Goal: Task Accomplishment & Management: Use online tool/utility

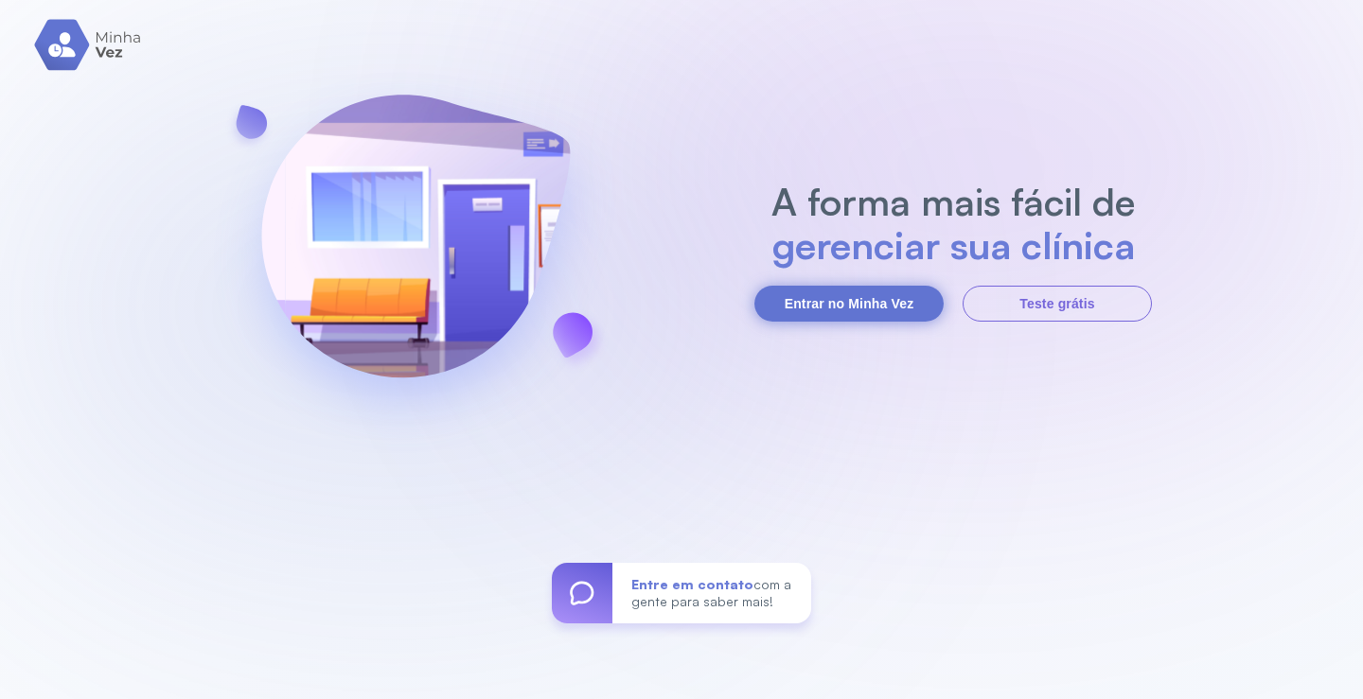
click at [855, 299] on button "Entrar no Minha Vez" at bounding box center [848, 304] width 189 height 36
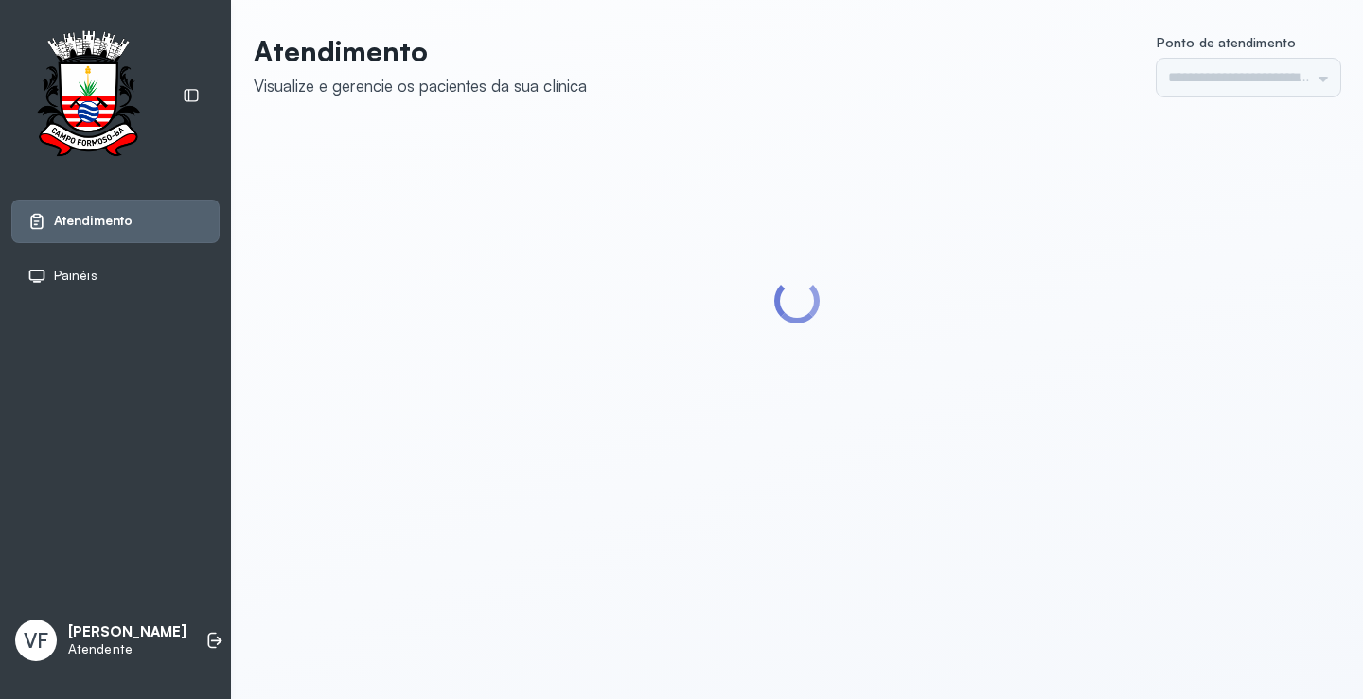
type input "*********"
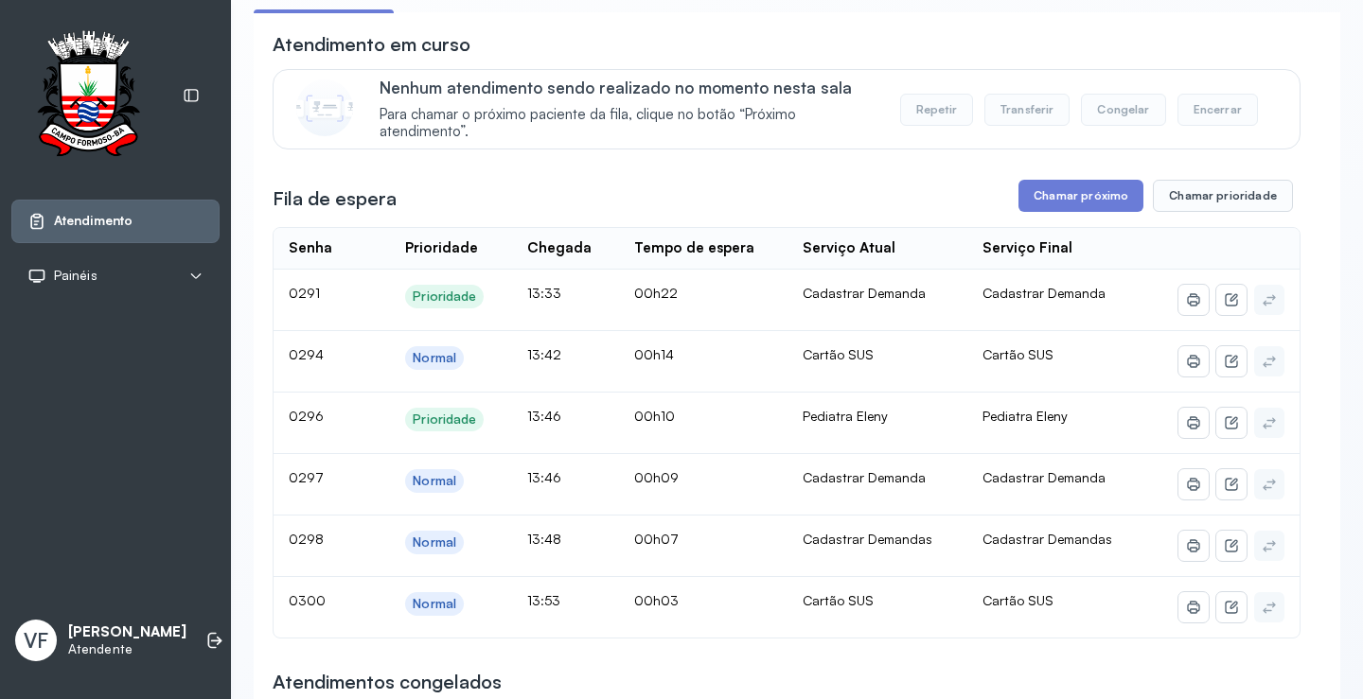
scroll to position [95, 0]
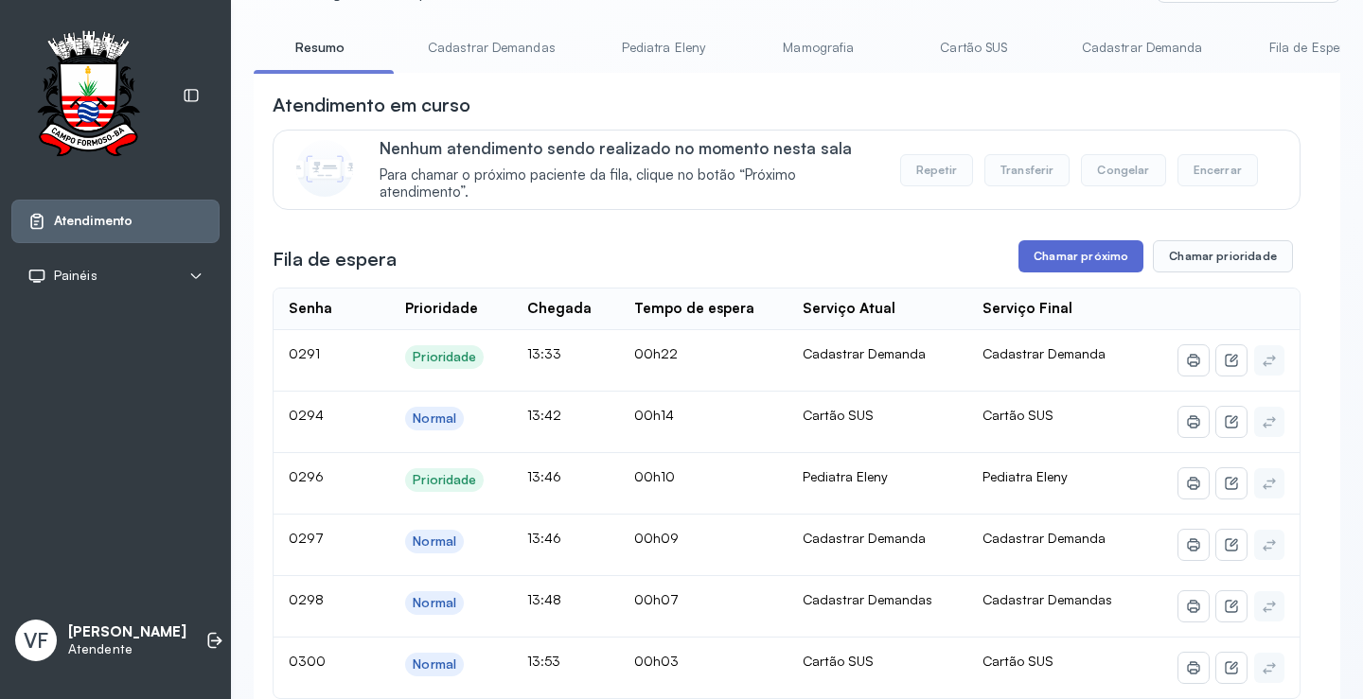
click at [1088, 253] on button "Chamar próximo" at bounding box center [1080, 256] width 125 height 32
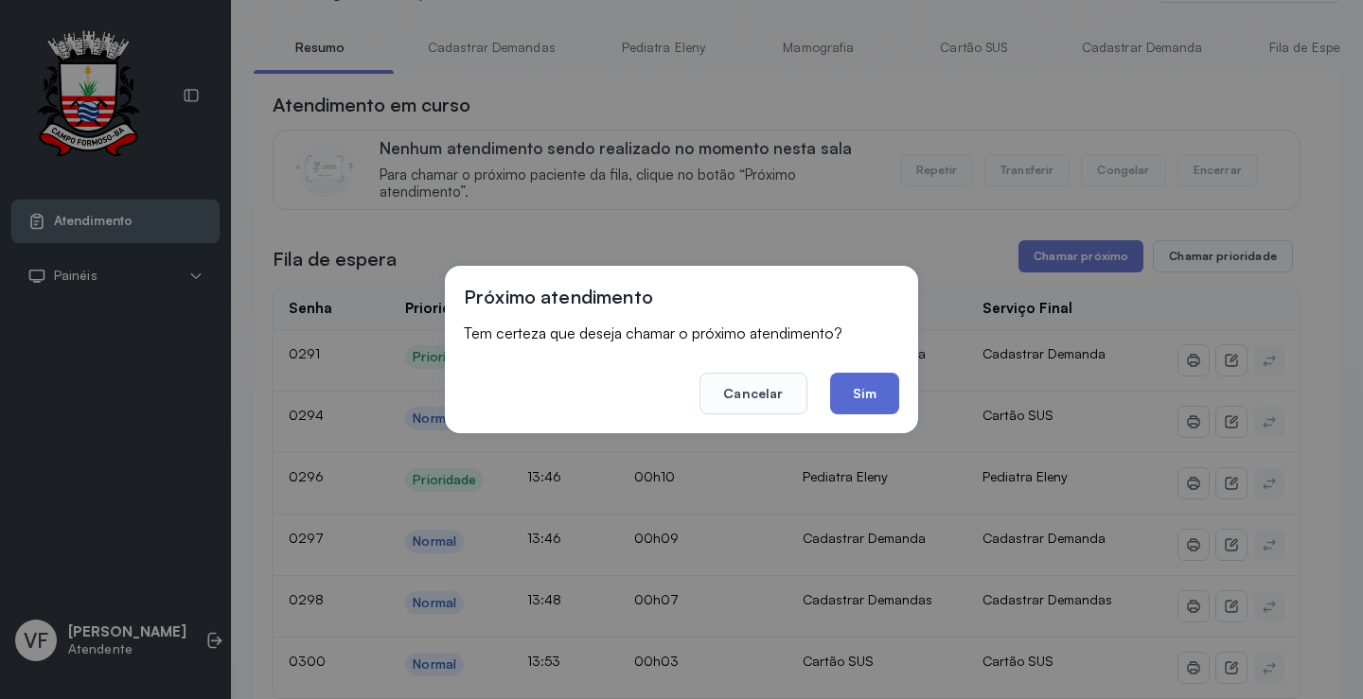
click at [867, 400] on button "Sim" at bounding box center [864, 394] width 69 height 42
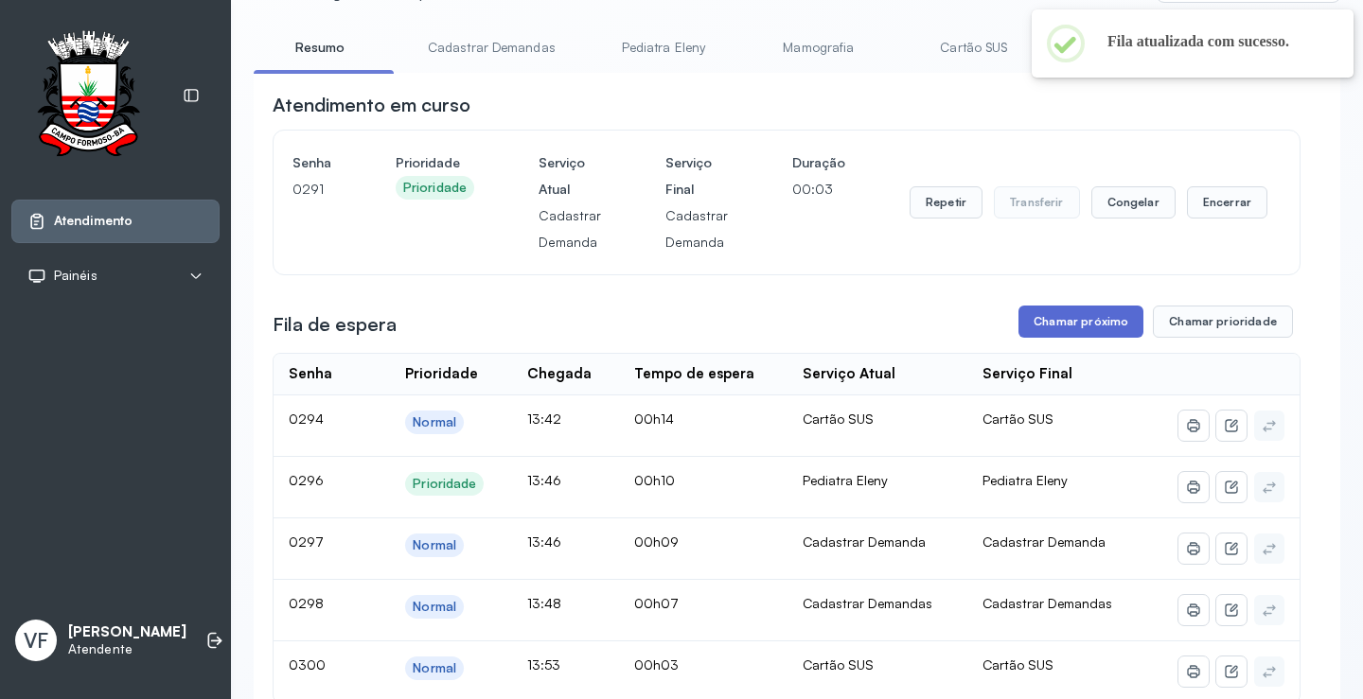
click at [1085, 313] on button "Chamar próximo" at bounding box center [1080, 322] width 125 height 32
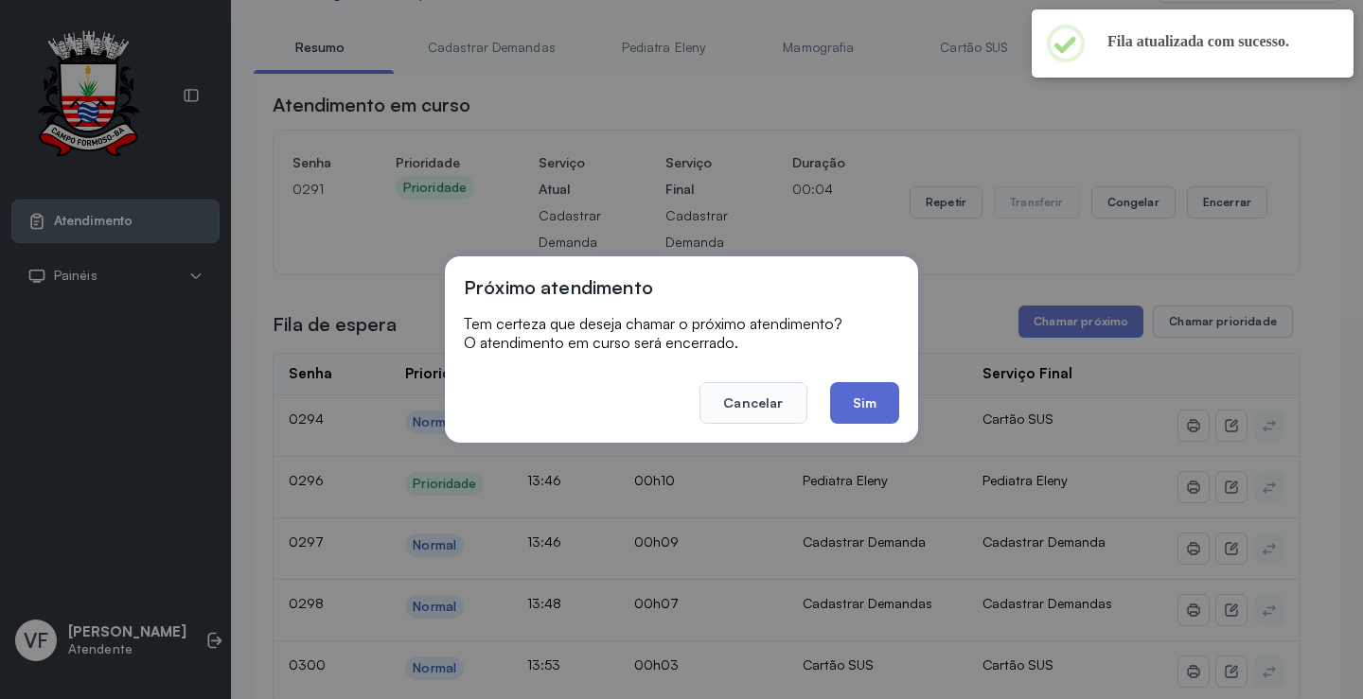
click at [860, 397] on button "Sim" at bounding box center [864, 403] width 69 height 42
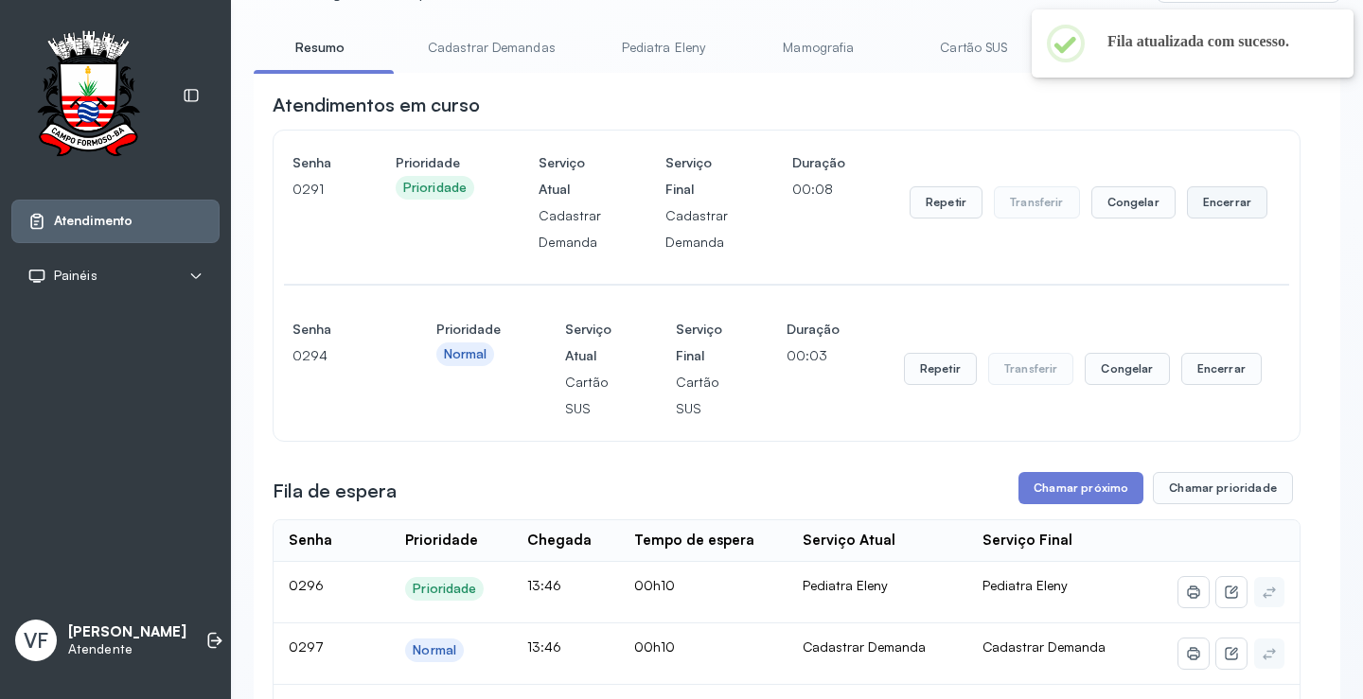
click at [1227, 199] on button "Encerrar" at bounding box center [1227, 202] width 80 height 32
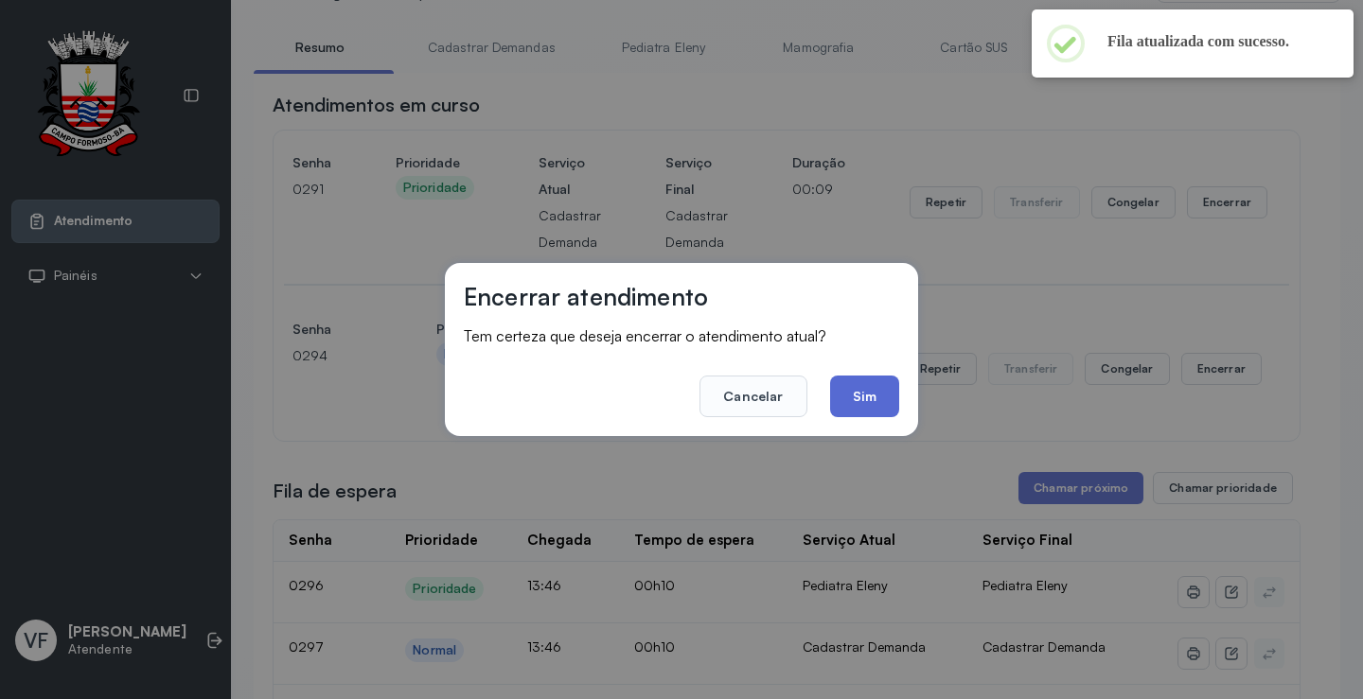
click at [874, 381] on button "Sim" at bounding box center [864, 397] width 69 height 42
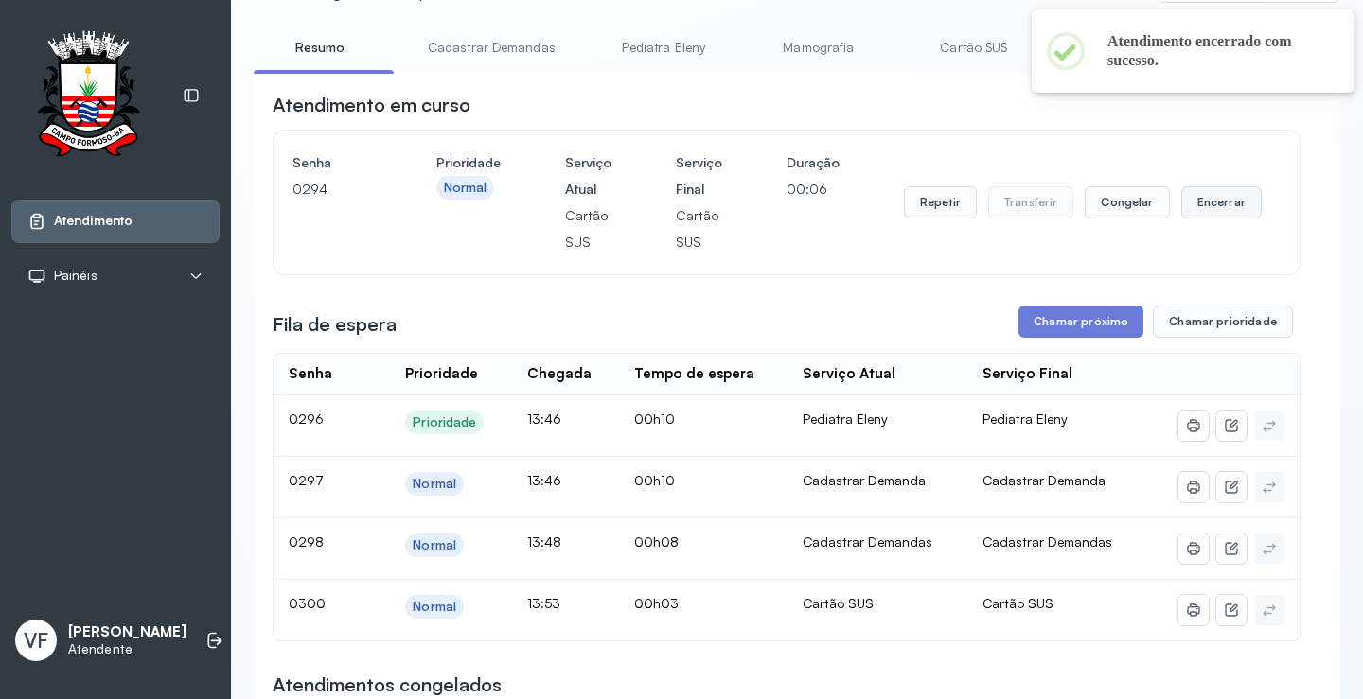
click at [1220, 203] on button "Encerrar" at bounding box center [1221, 202] width 80 height 32
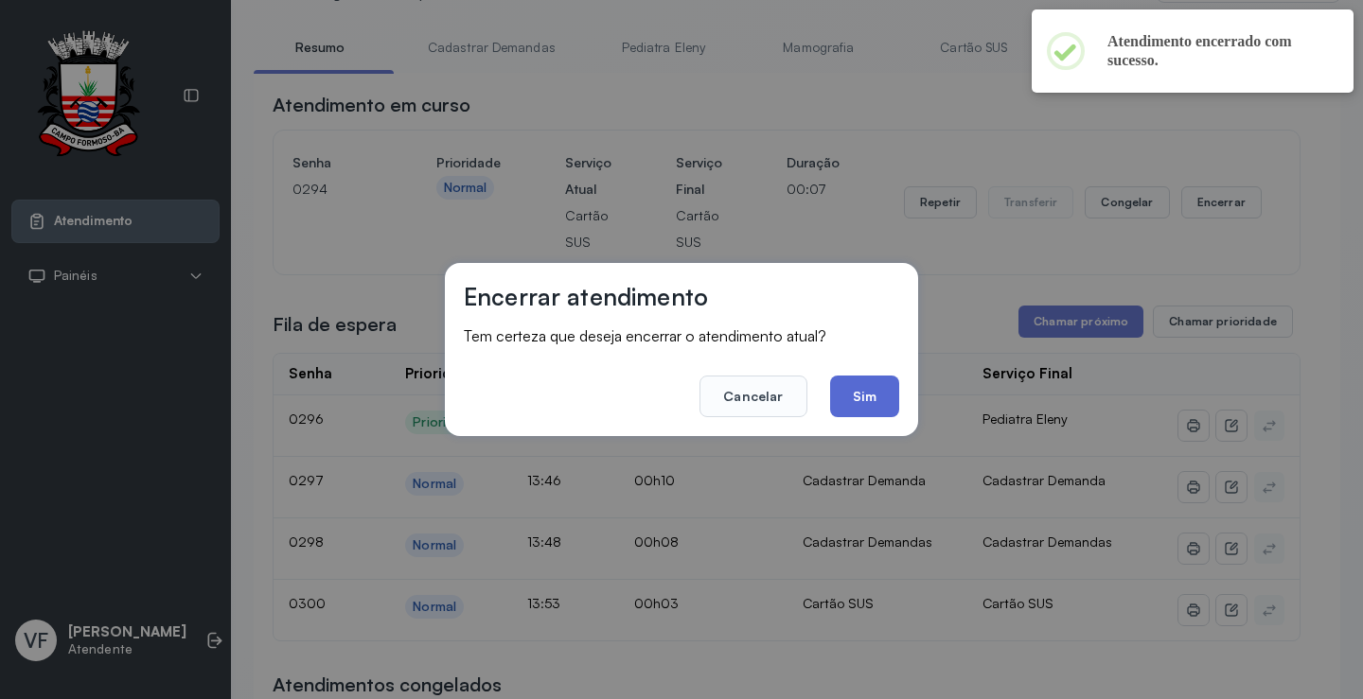
click at [865, 380] on button "Sim" at bounding box center [864, 397] width 69 height 42
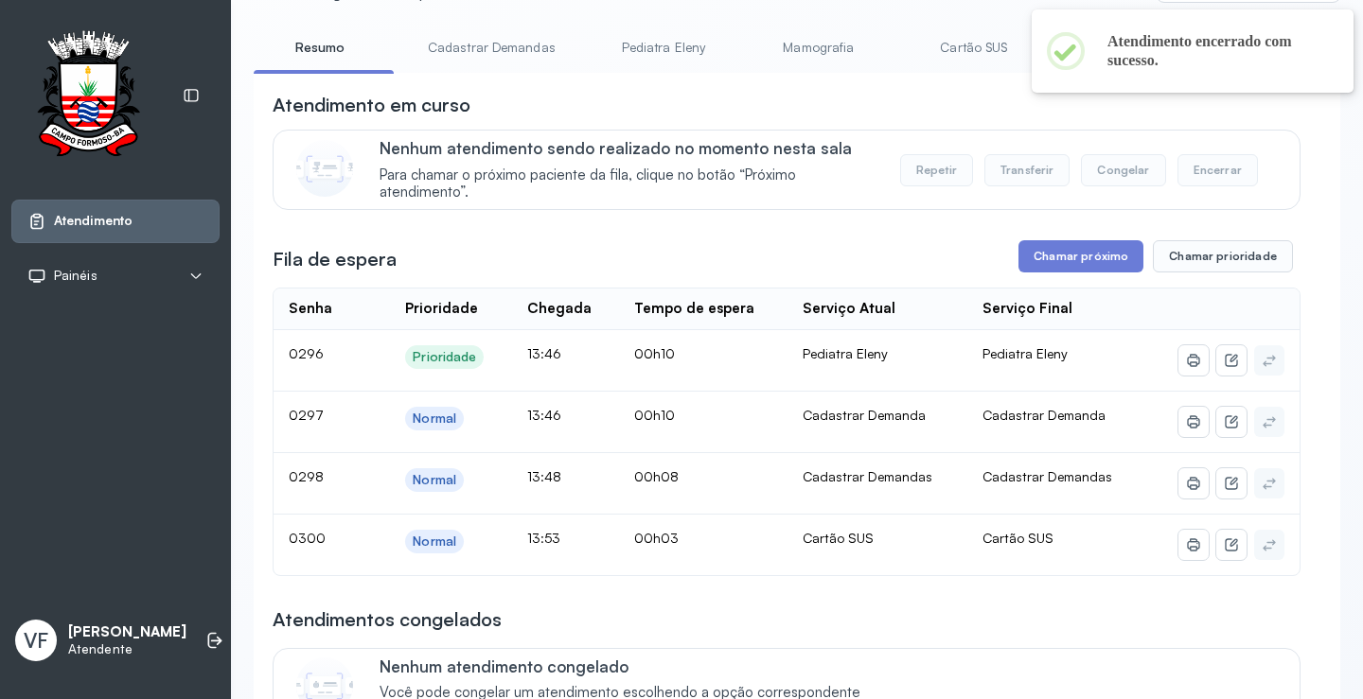
click at [1053, 254] on button "Chamar próximo" at bounding box center [1080, 256] width 125 height 32
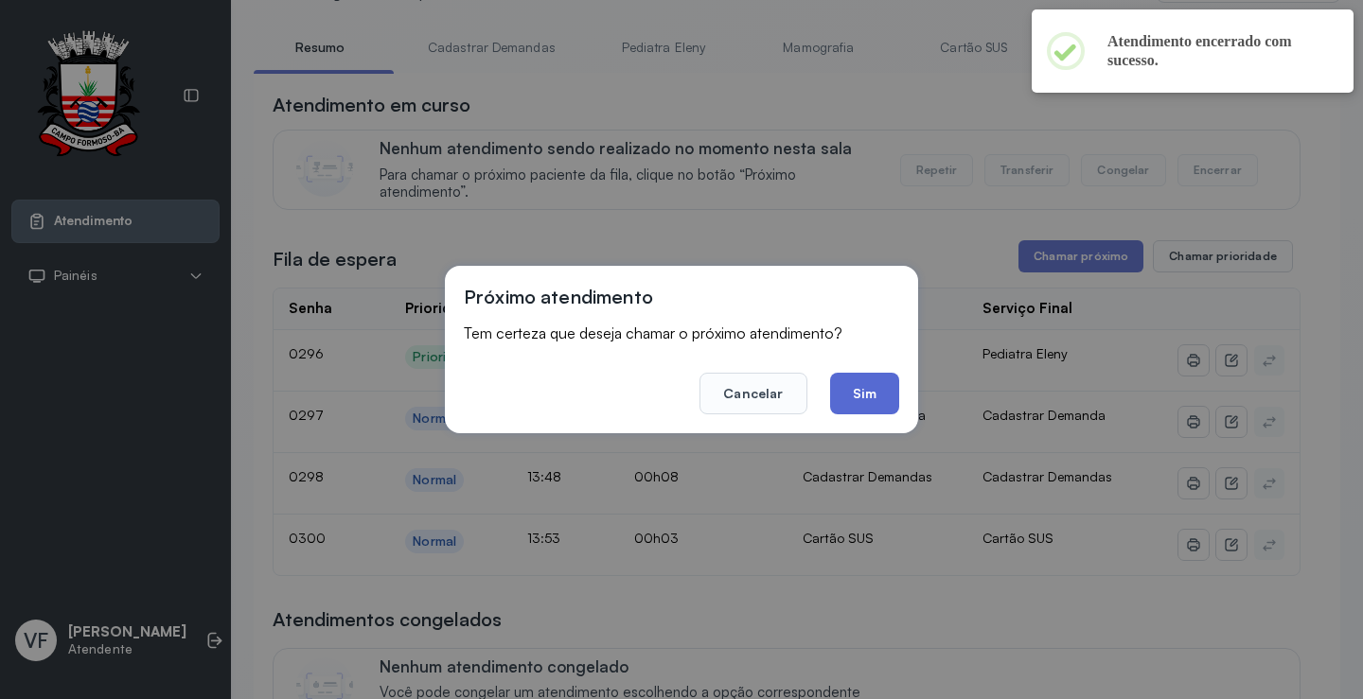
click at [865, 384] on button "Sim" at bounding box center [864, 394] width 69 height 42
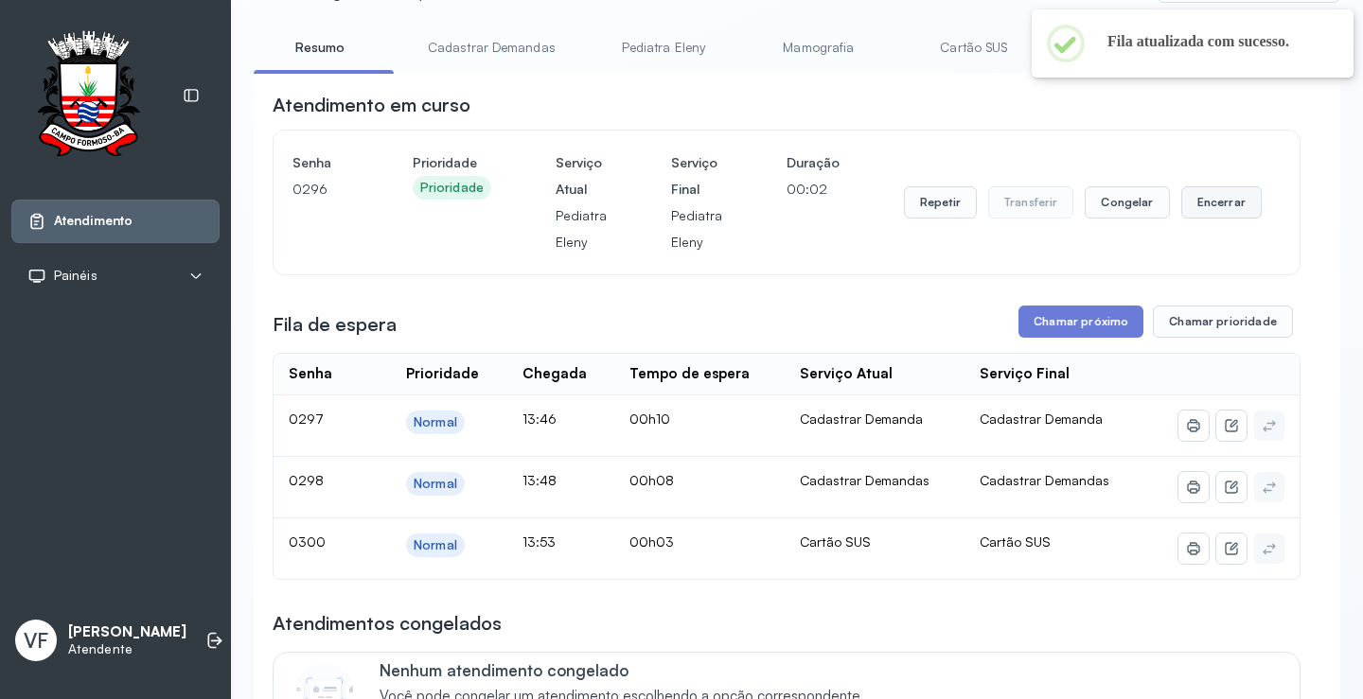
click at [1214, 199] on button "Encerrar" at bounding box center [1221, 202] width 80 height 32
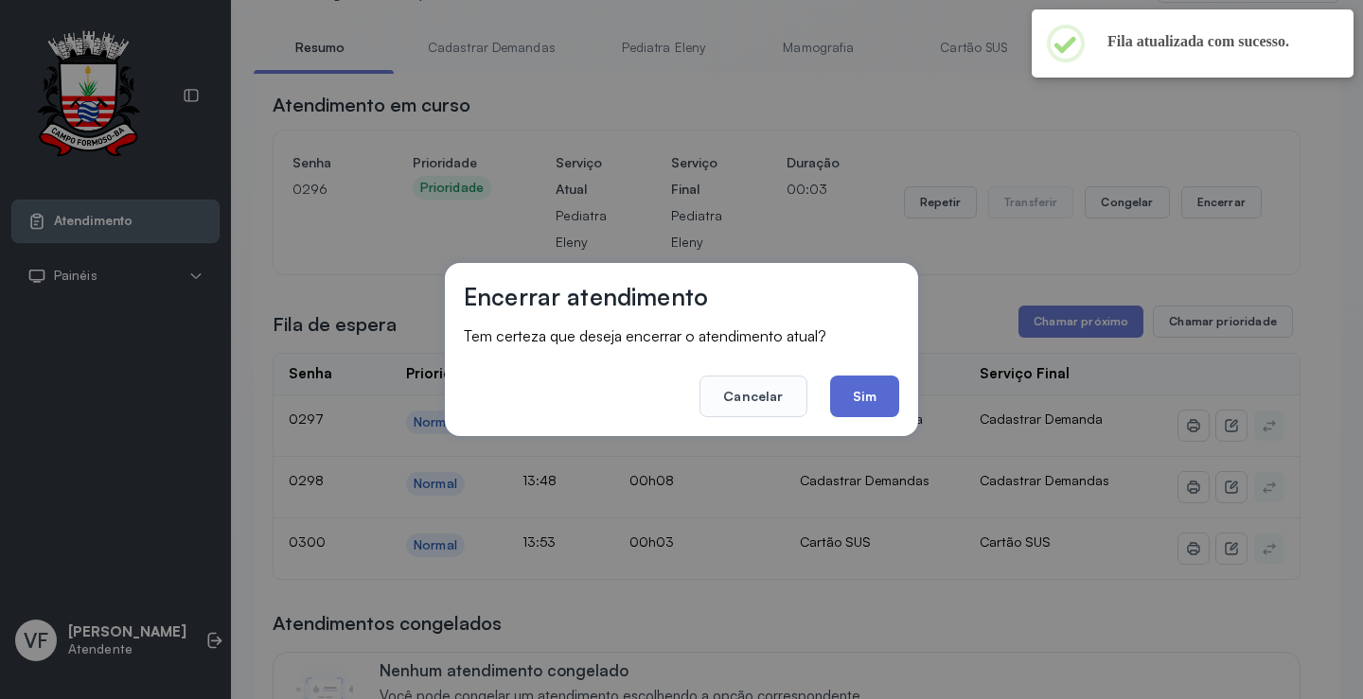
click at [861, 389] on button "Sim" at bounding box center [864, 397] width 69 height 42
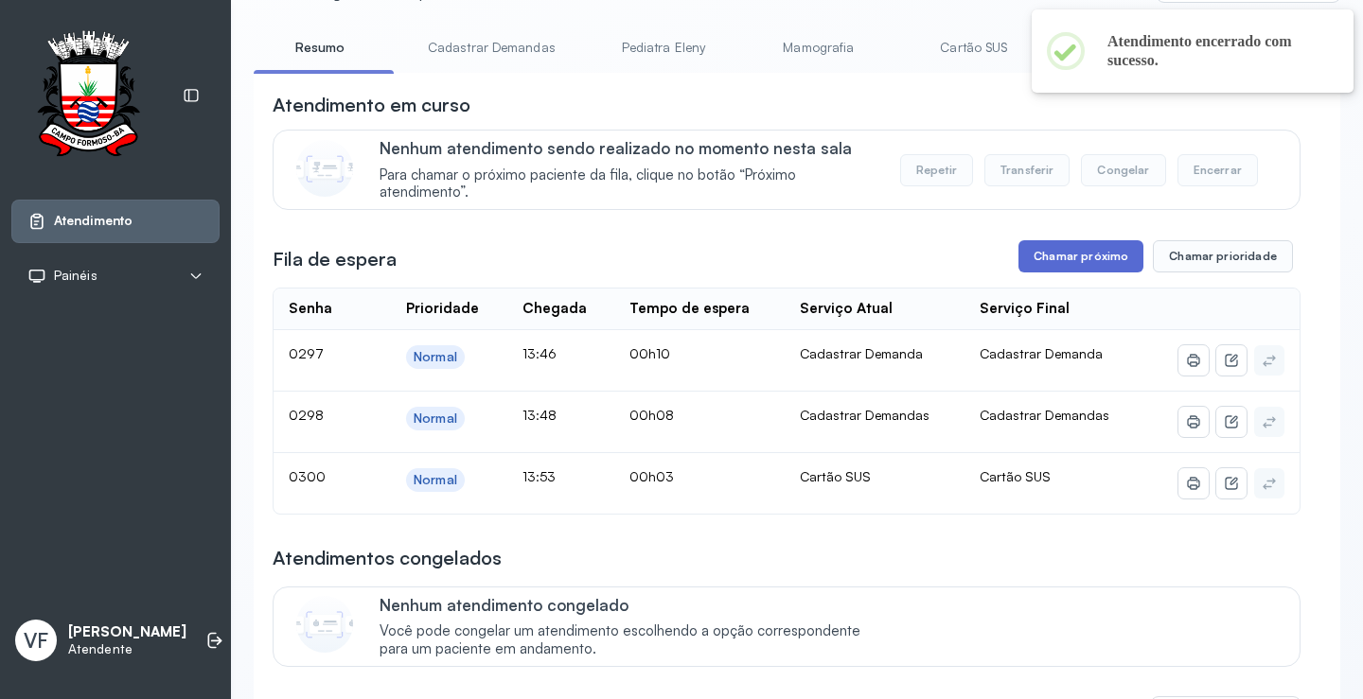
click at [1059, 253] on button "Chamar próximo" at bounding box center [1080, 256] width 125 height 32
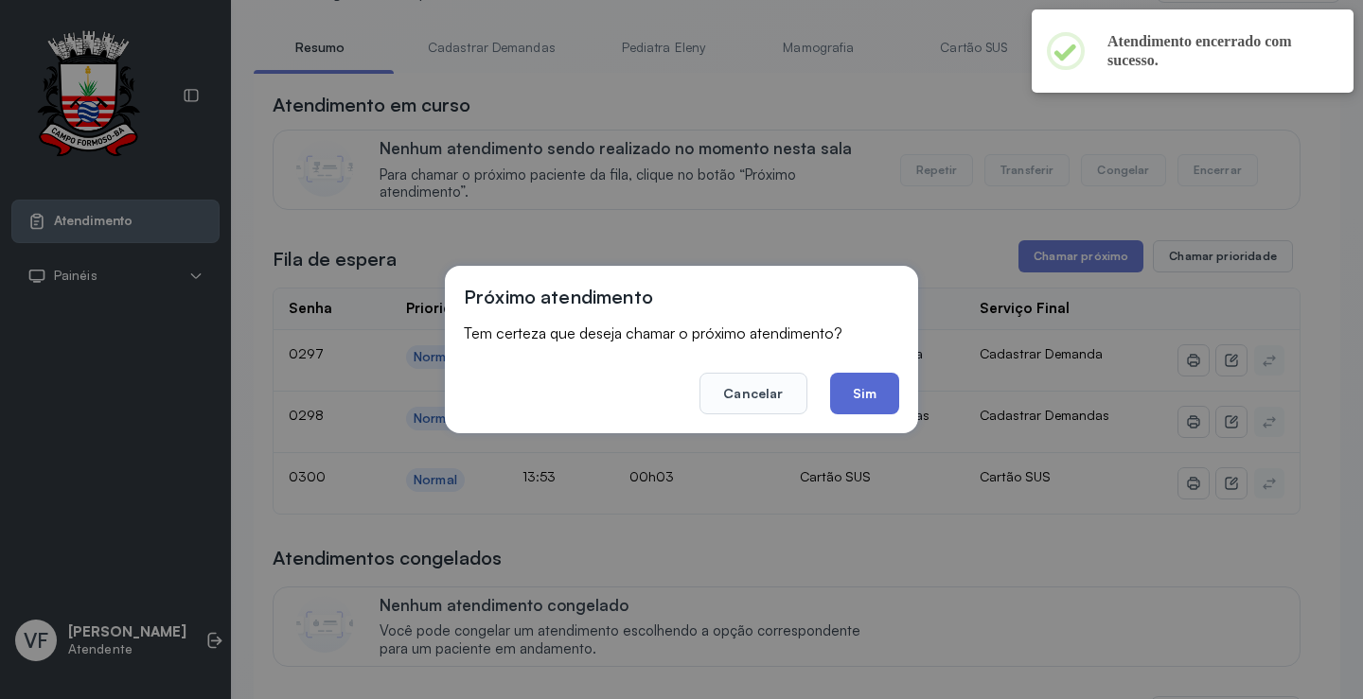
click at [846, 390] on button "Sim" at bounding box center [864, 394] width 69 height 42
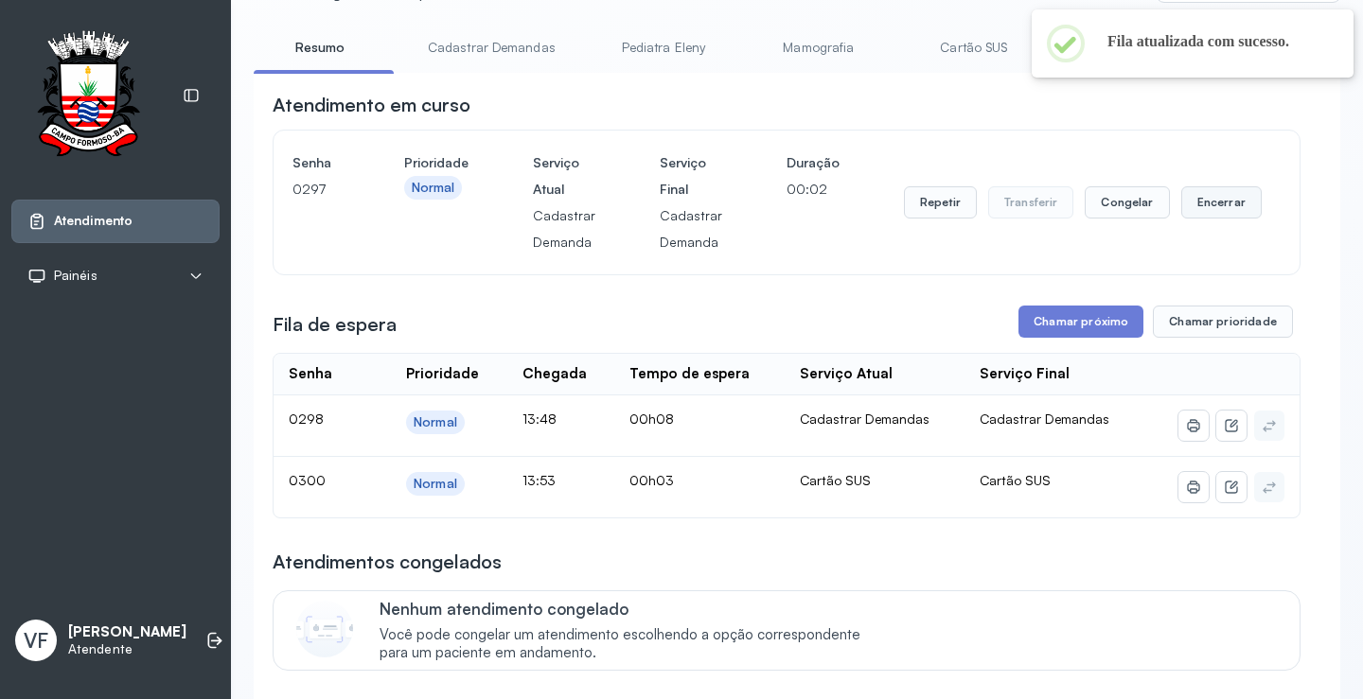
click at [1208, 204] on button "Encerrar" at bounding box center [1221, 202] width 80 height 32
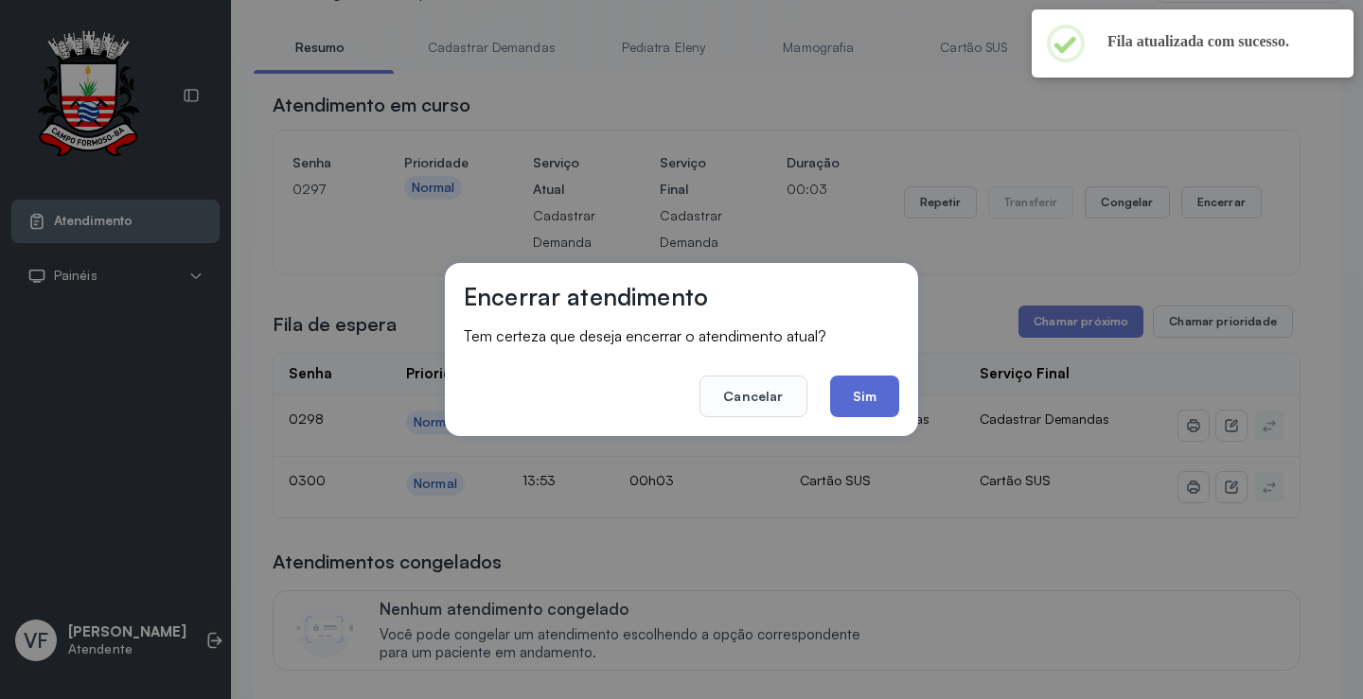
click at [867, 390] on button "Sim" at bounding box center [864, 397] width 69 height 42
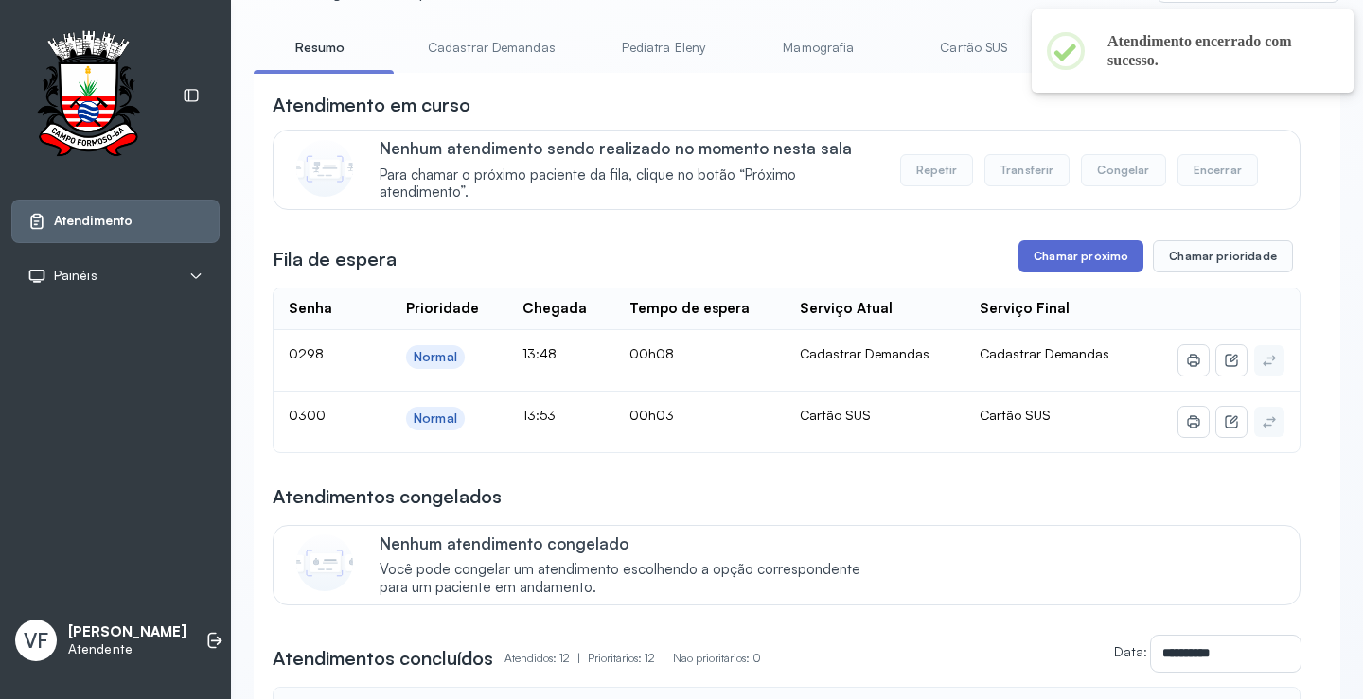
click at [1072, 256] on button "Chamar próximo" at bounding box center [1080, 256] width 125 height 32
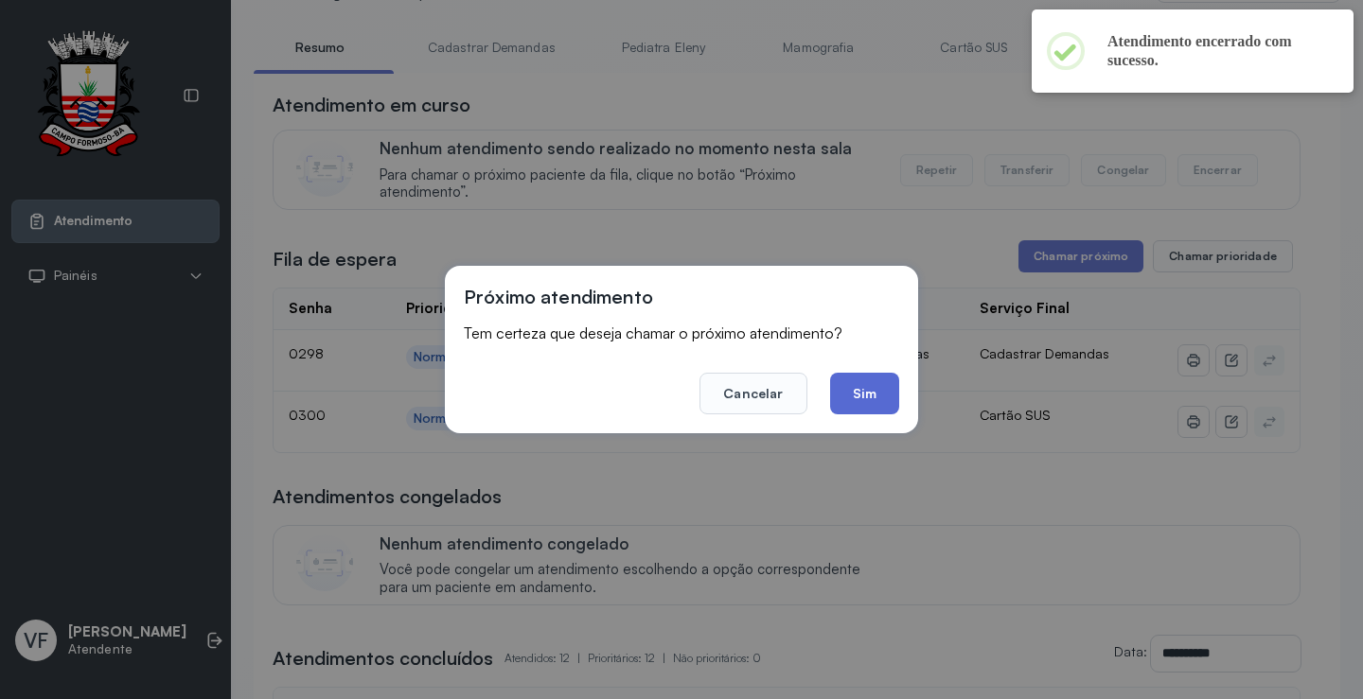
click at [865, 393] on button "Sim" at bounding box center [864, 394] width 69 height 42
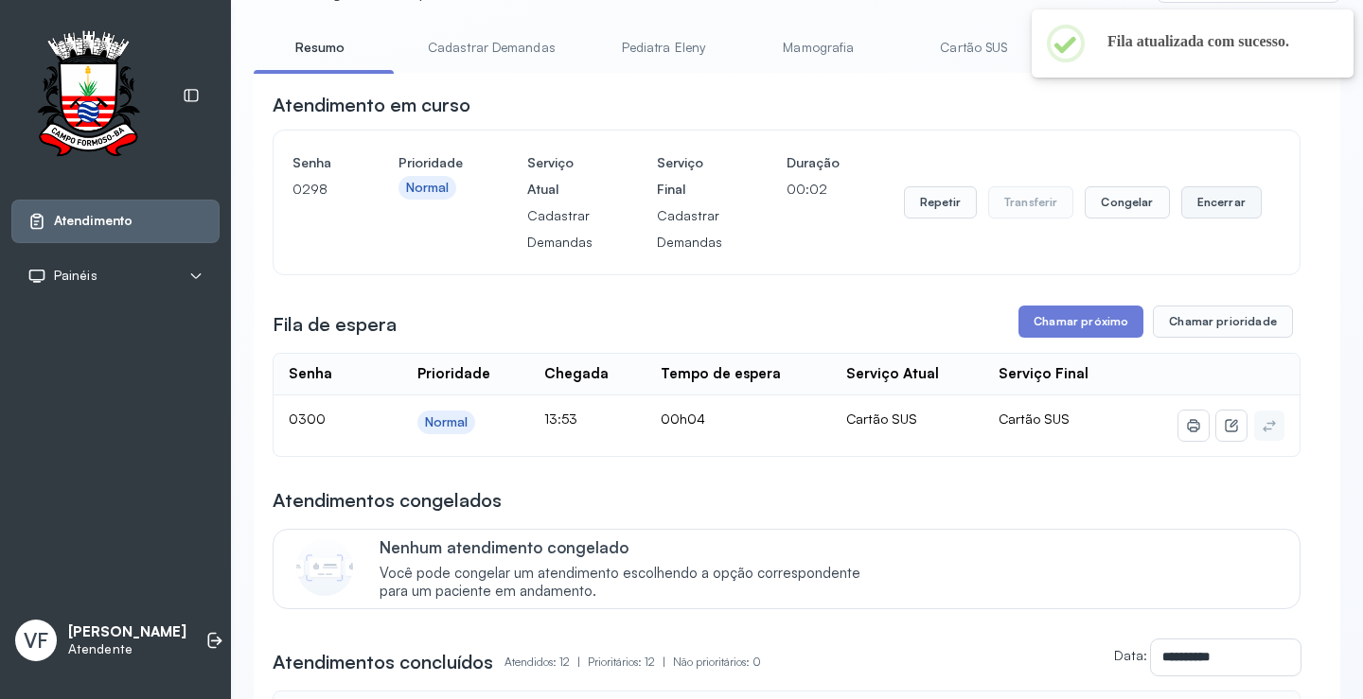
click at [1205, 207] on button "Encerrar" at bounding box center [1221, 202] width 80 height 32
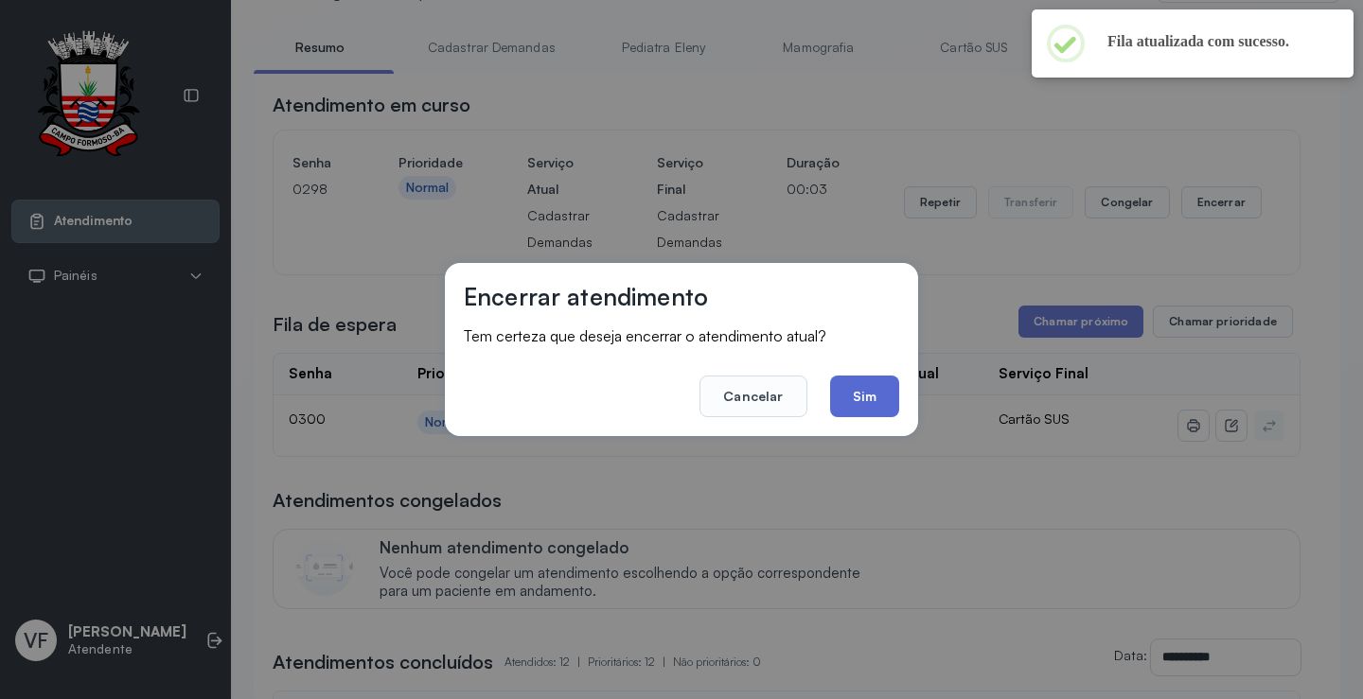
click at [861, 398] on button "Sim" at bounding box center [864, 397] width 69 height 42
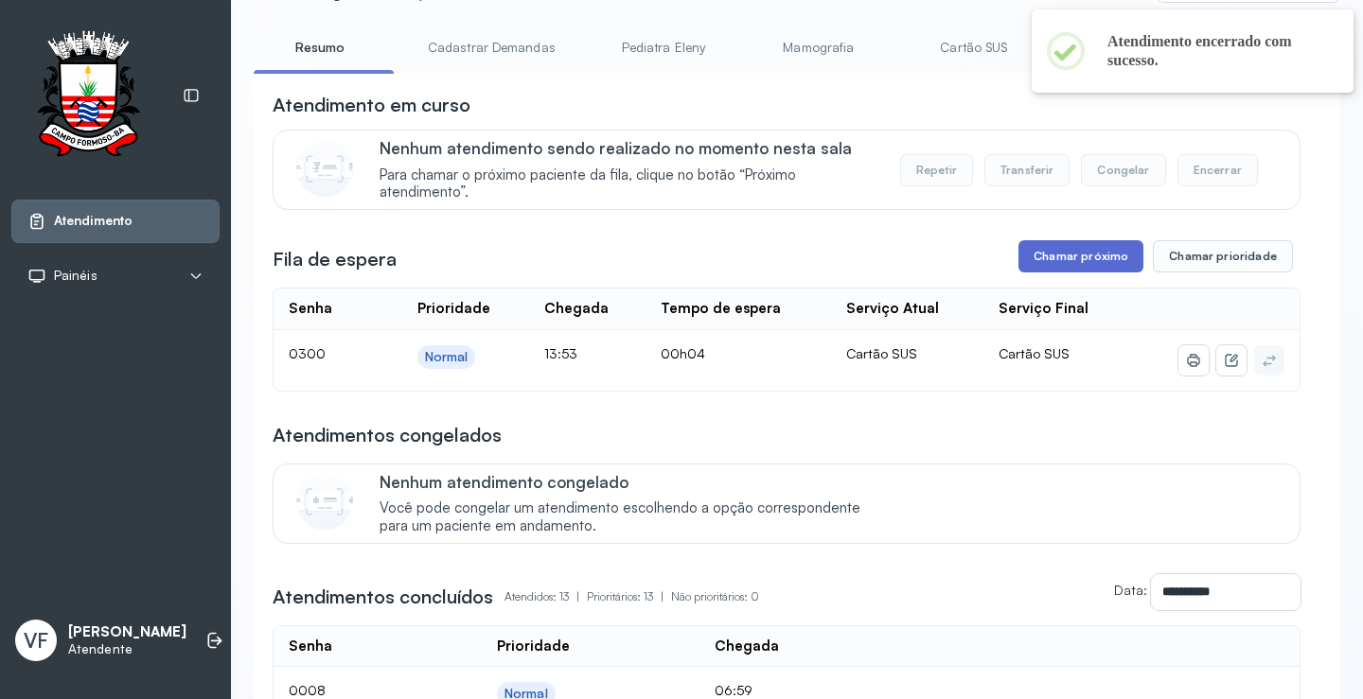
click at [1058, 253] on button "Chamar próximo" at bounding box center [1080, 256] width 125 height 32
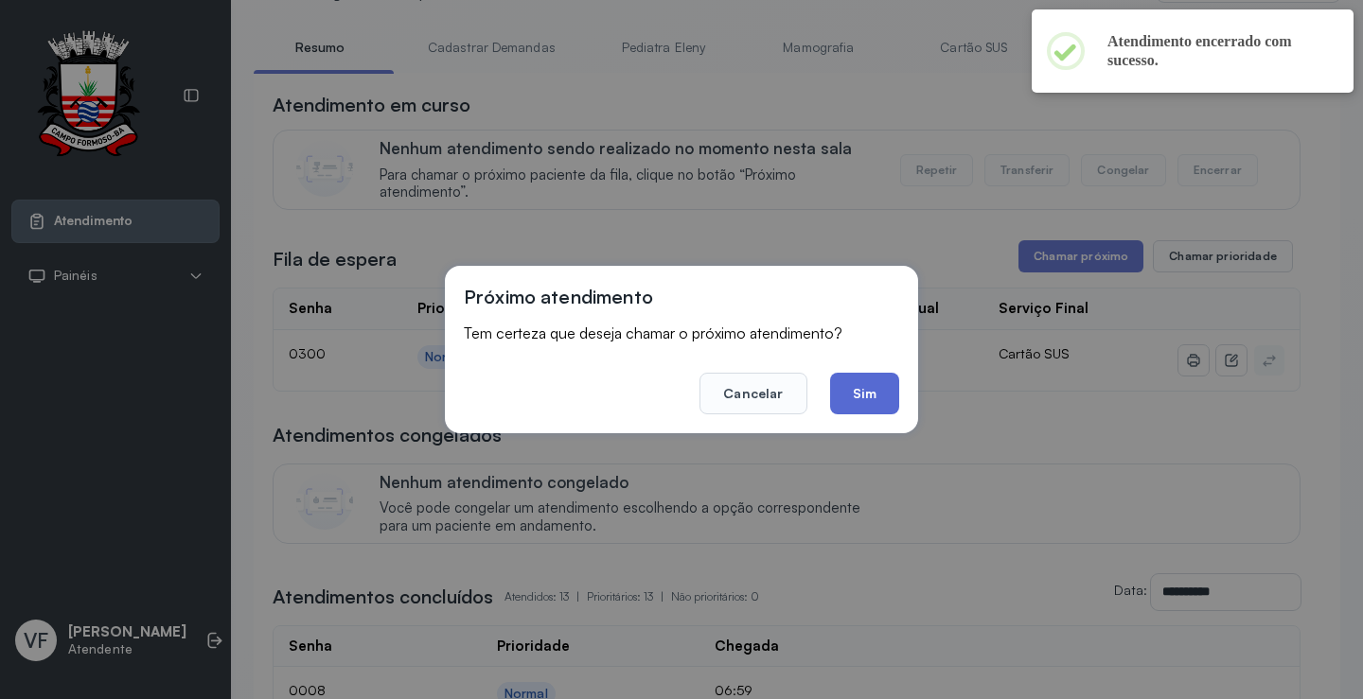
click at [865, 381] on button "Sim" at bounding box center [864, 394] width 69 height 42
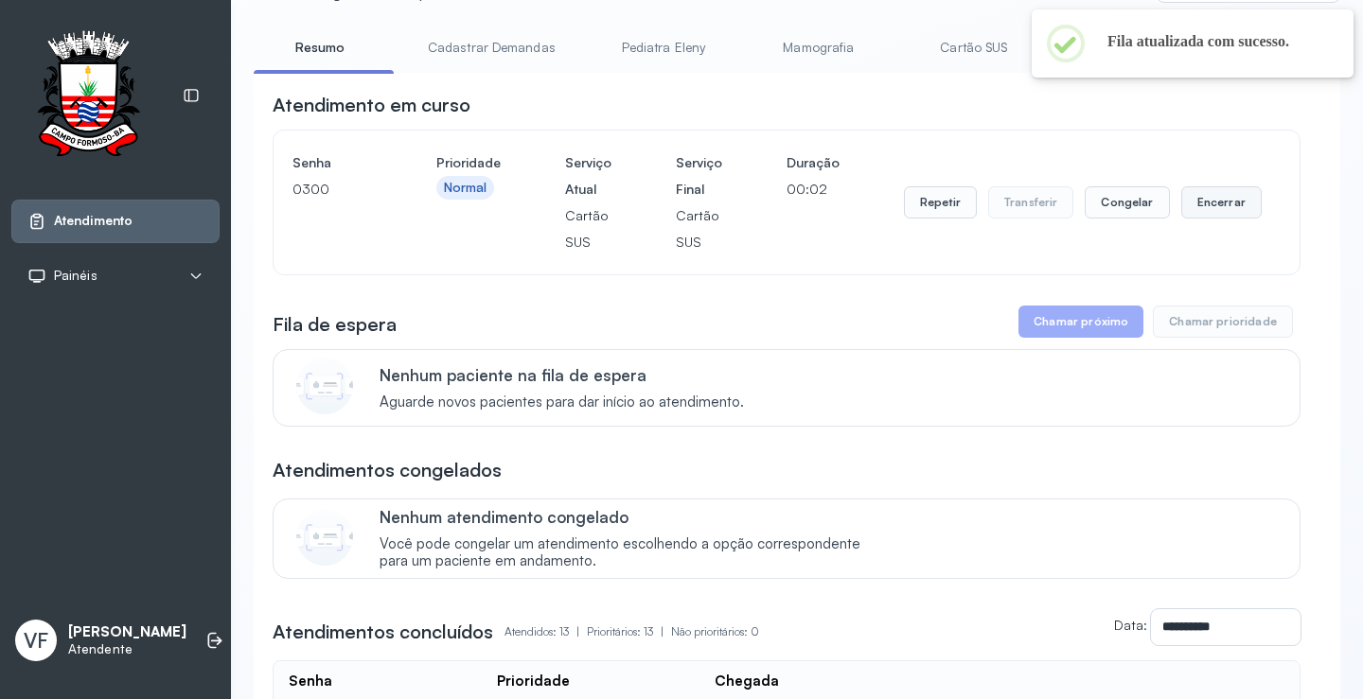
click at [1218, 206] on button "Encerrar" at bounding box center [1221, 202] width 80 height 32
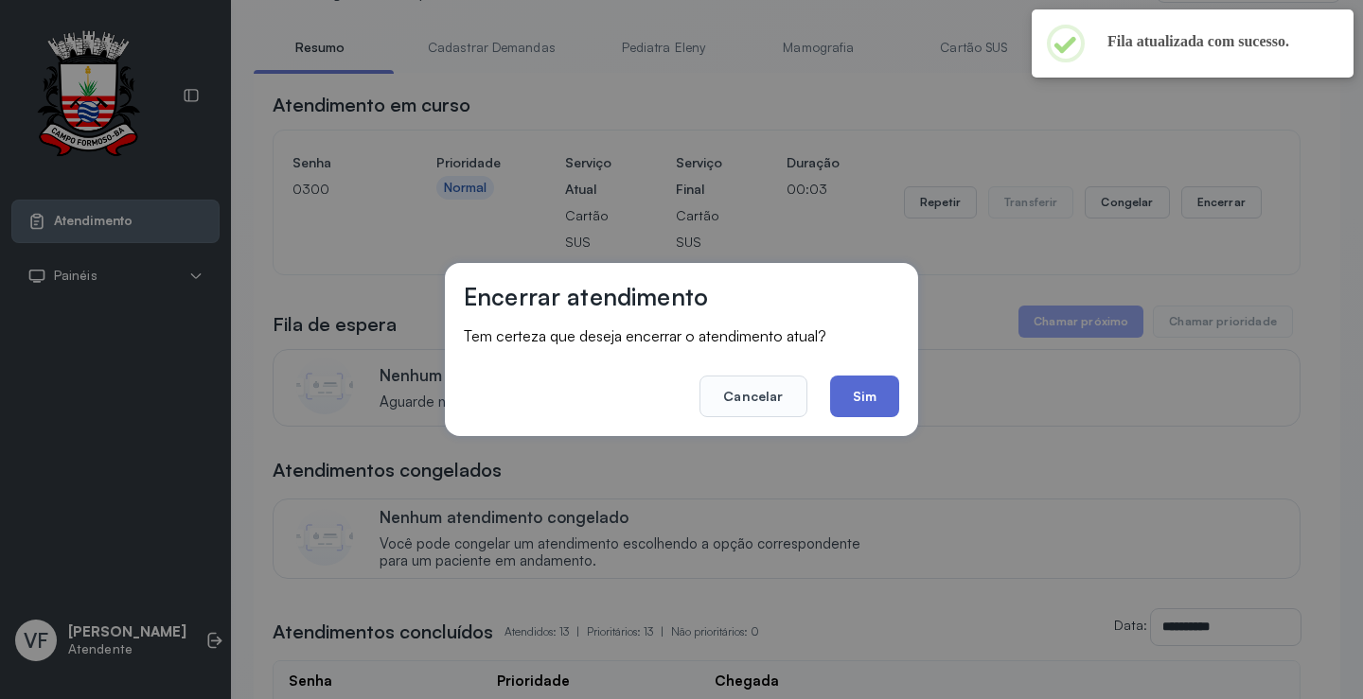
click at [868, 392] on button "Sim" at bounding box center [864, 397] width 69 height 42
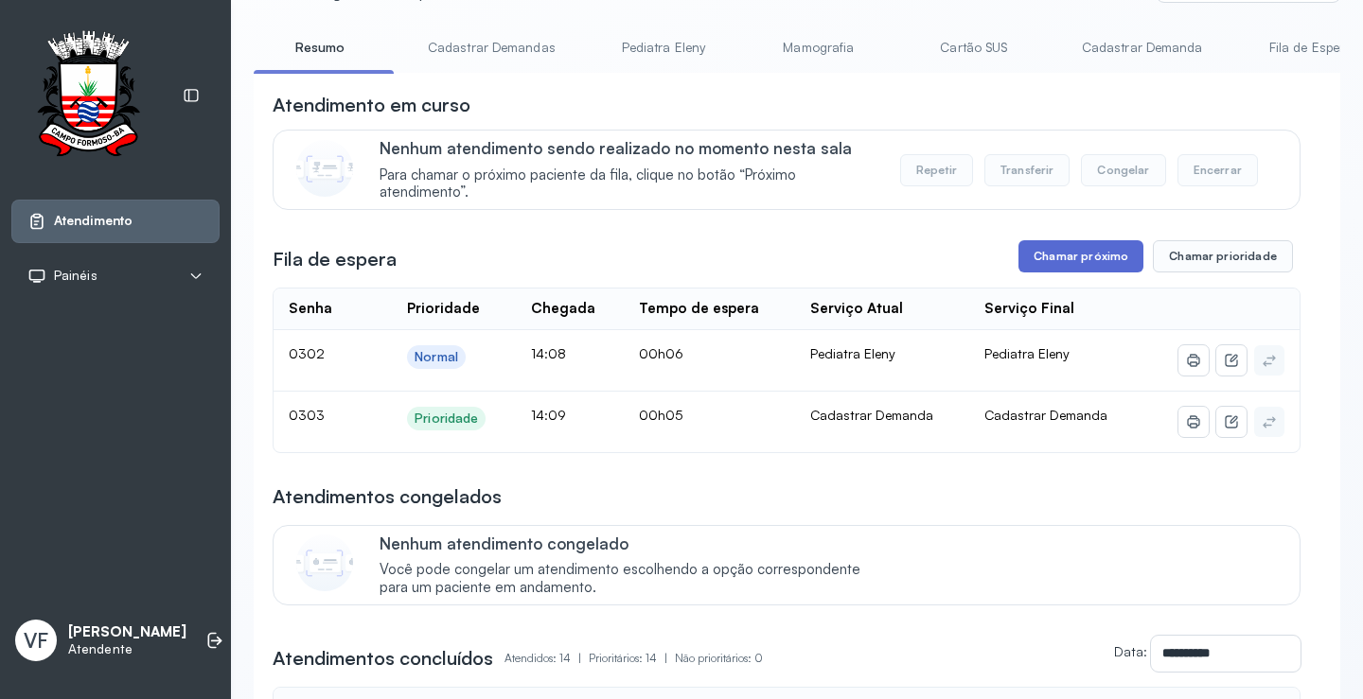
click at [1064, 254] on button "Chamar próximo" at bounding box center [1080, 256] width 125 height 32
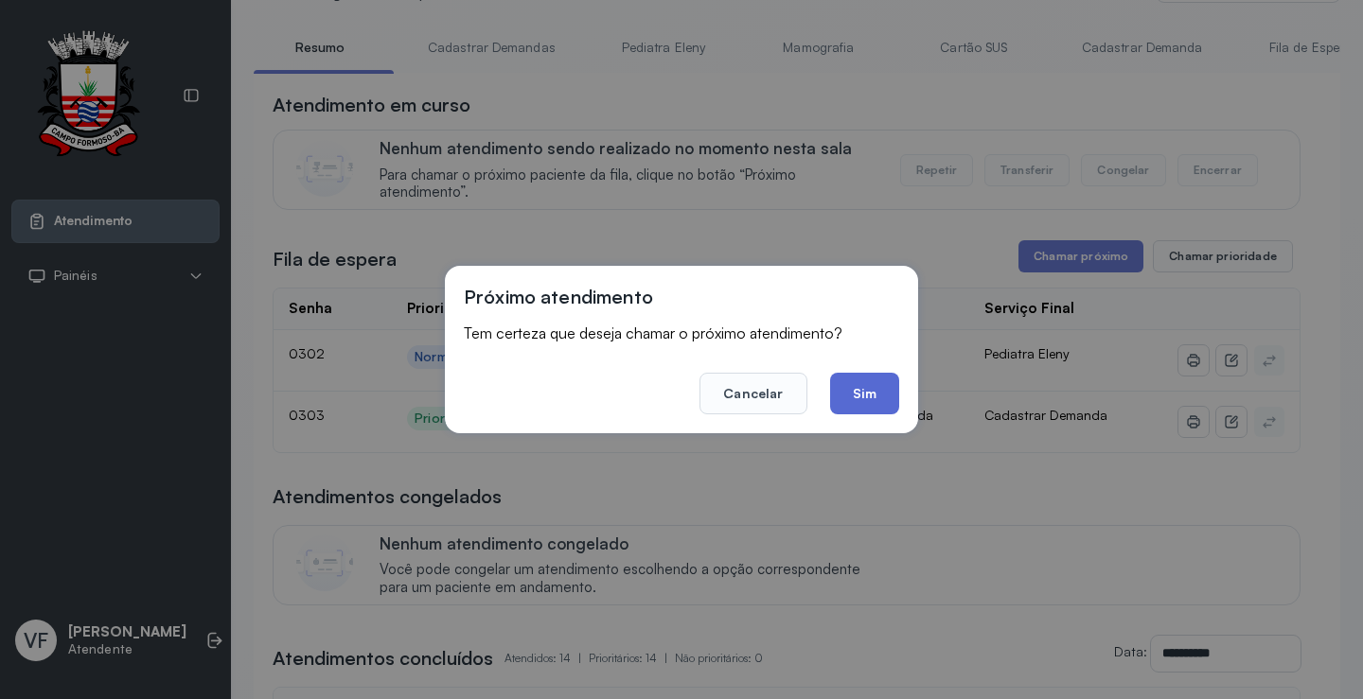
click at [865, 389] on button "Sim" at bounding box center [864, 394] width 69 height 42
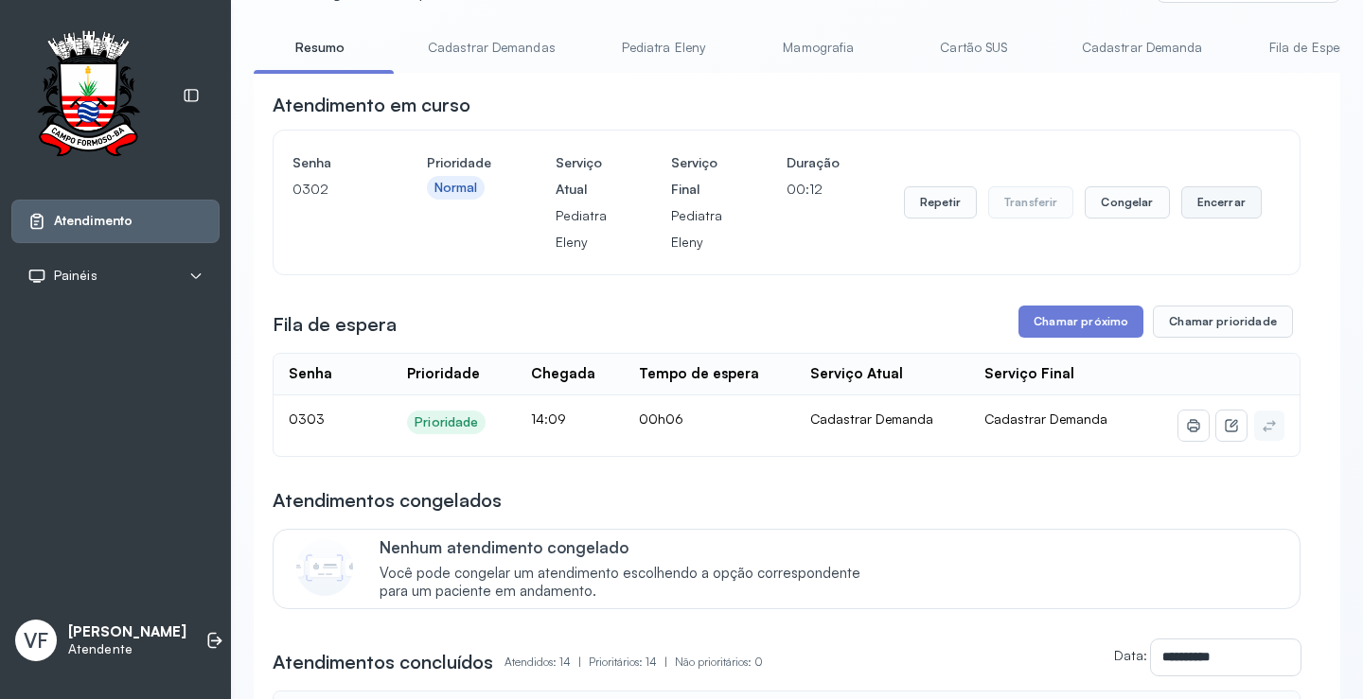
click at [1203, 202] on button "Encerrar" at bounding box center [1221, 202] width 80 height 32
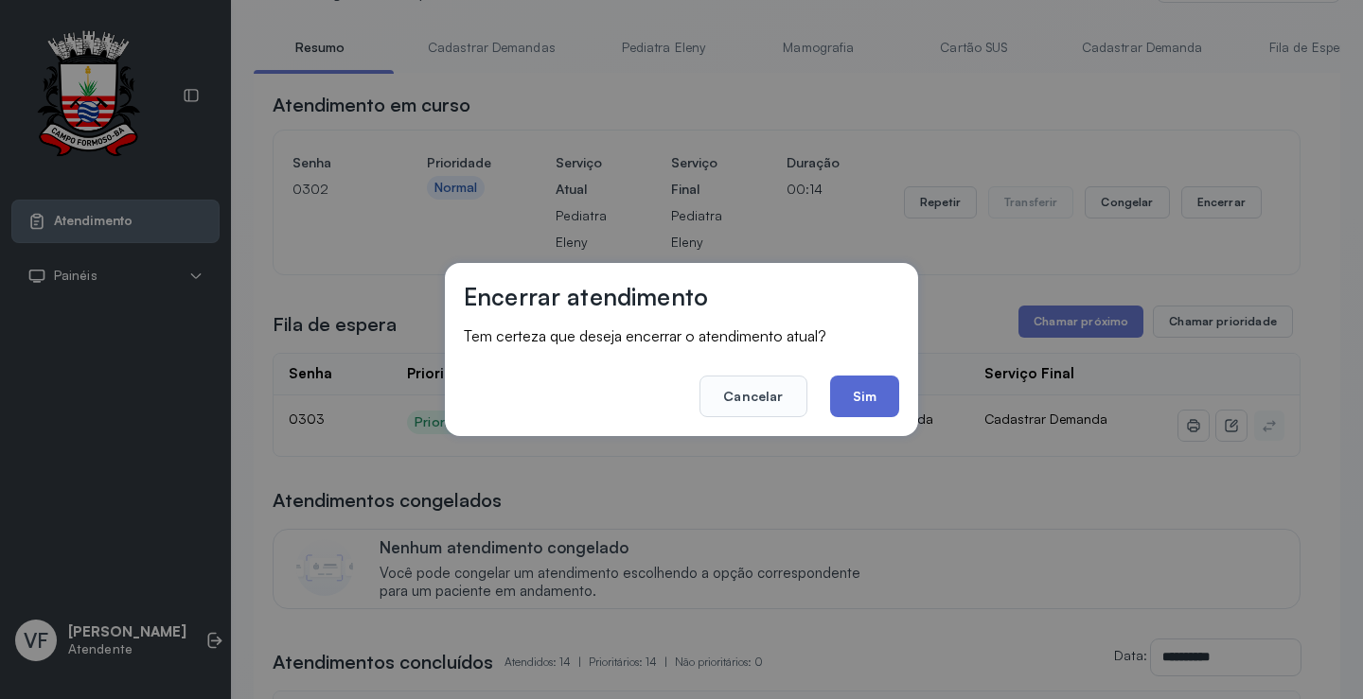
click at [865, 399] on button "Sim" at bounding box center [864, 397] width 69 height 42
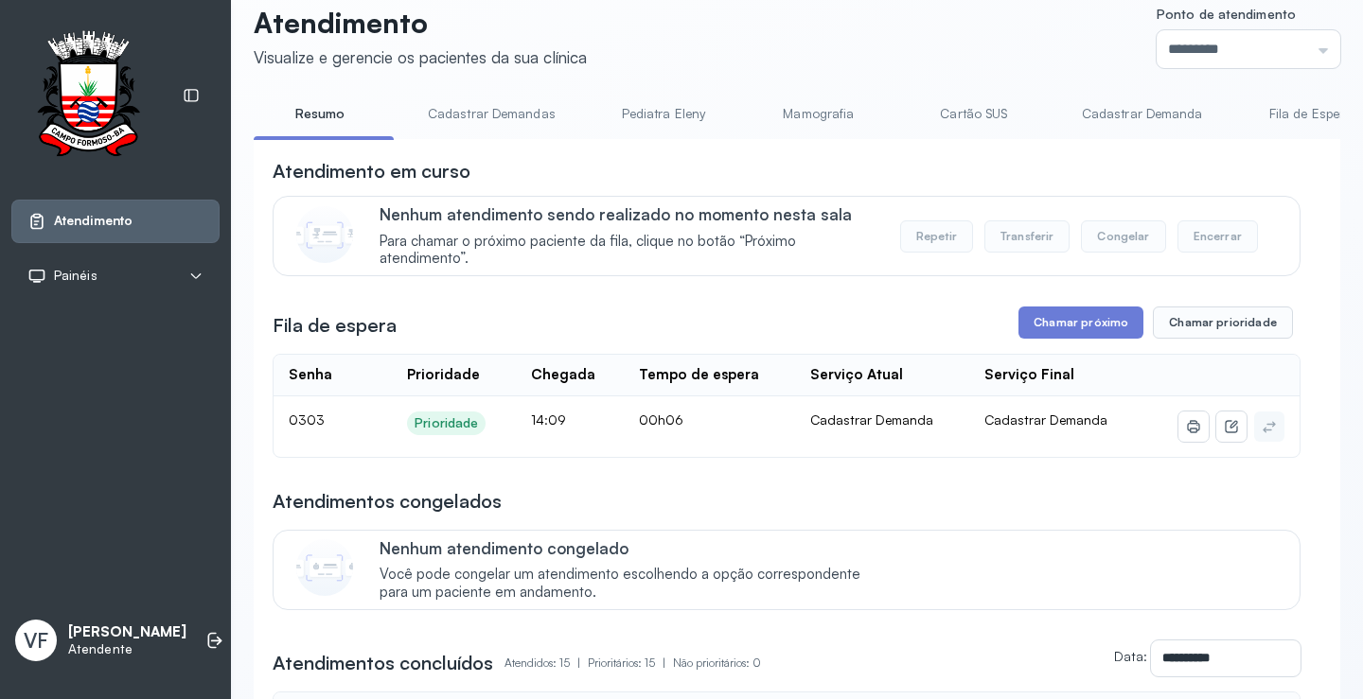
scroll to position [0, 0]
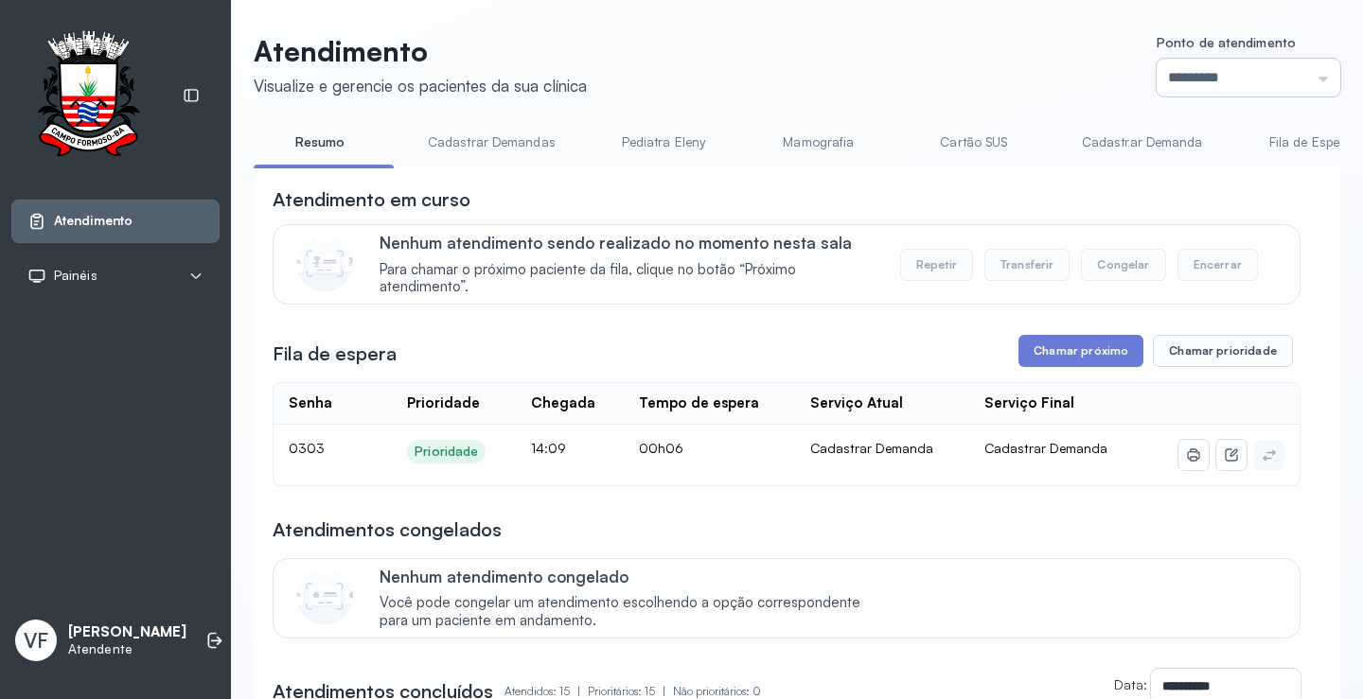
click at [1217, 78] on input "*********" at bounding box center [1249, 78] width 184 height 38
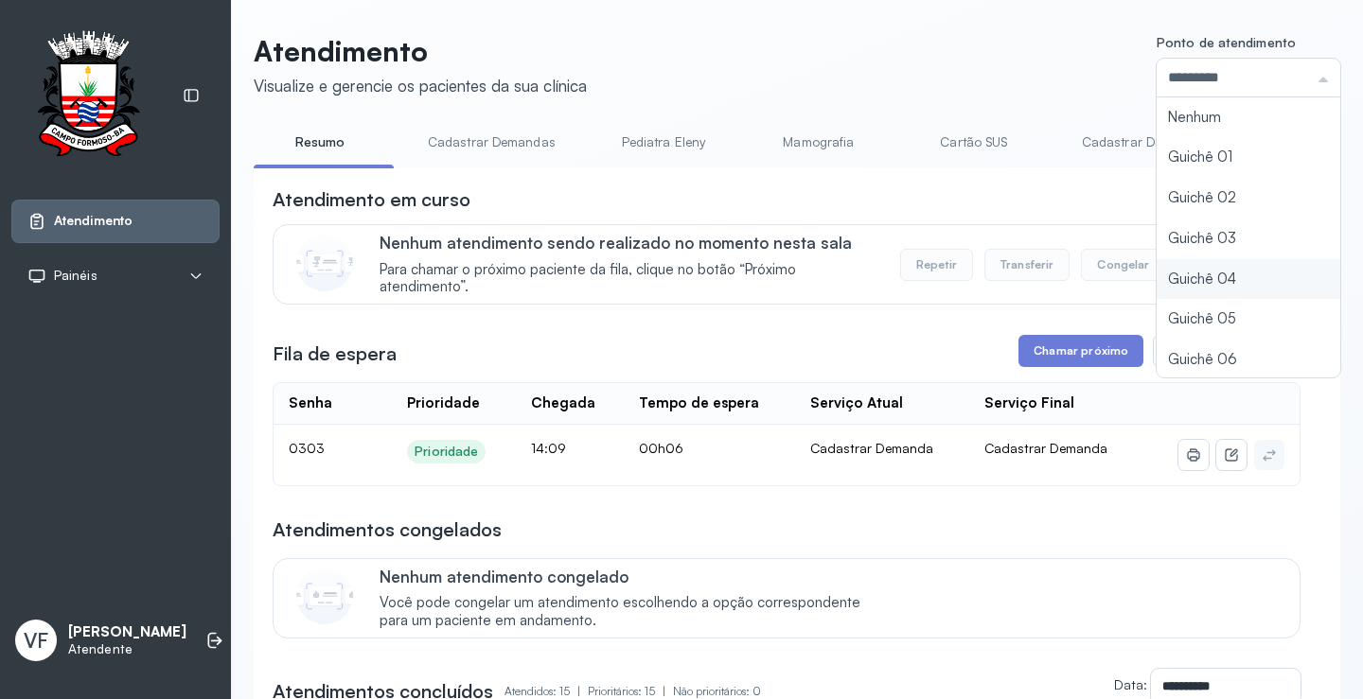
type input "*********"
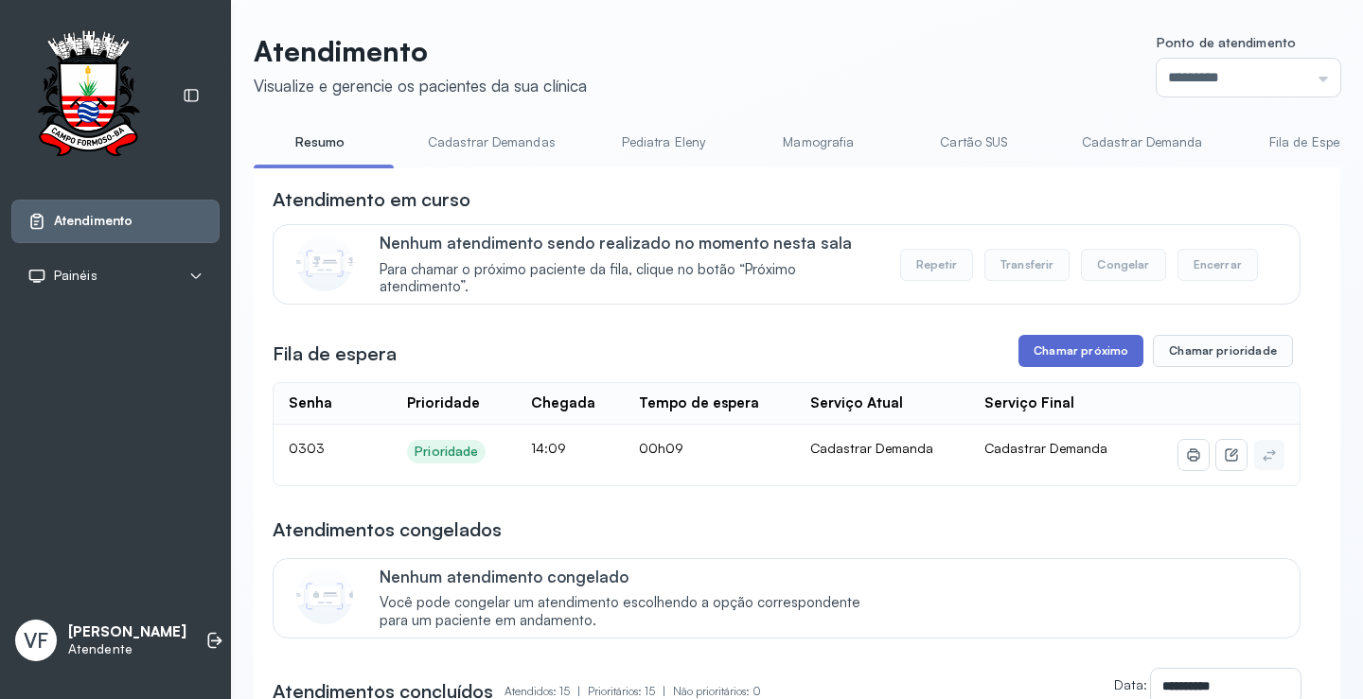
click at [1062, 352] on button "Chamar próximo" at bounding box center [1080, 351] width 125 height 32
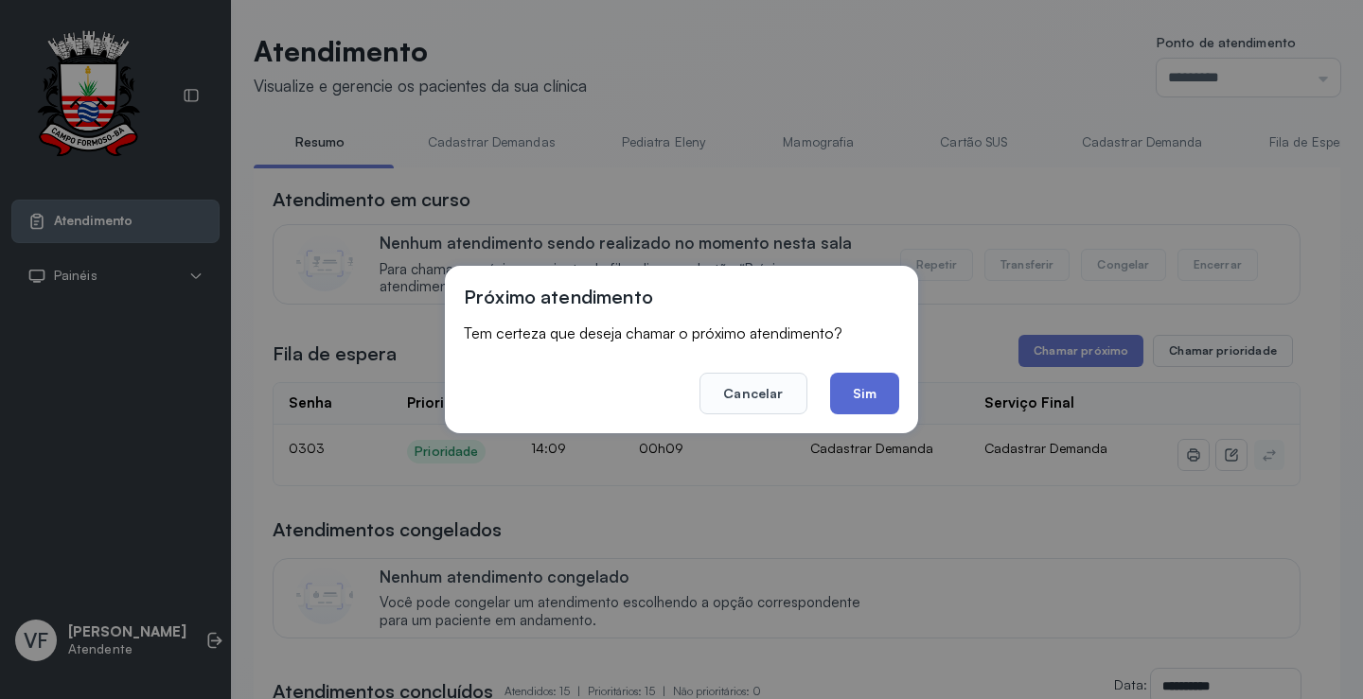
click at [875, 392] on button "Sim" at bounding box center [864, 394] width 69 height 42
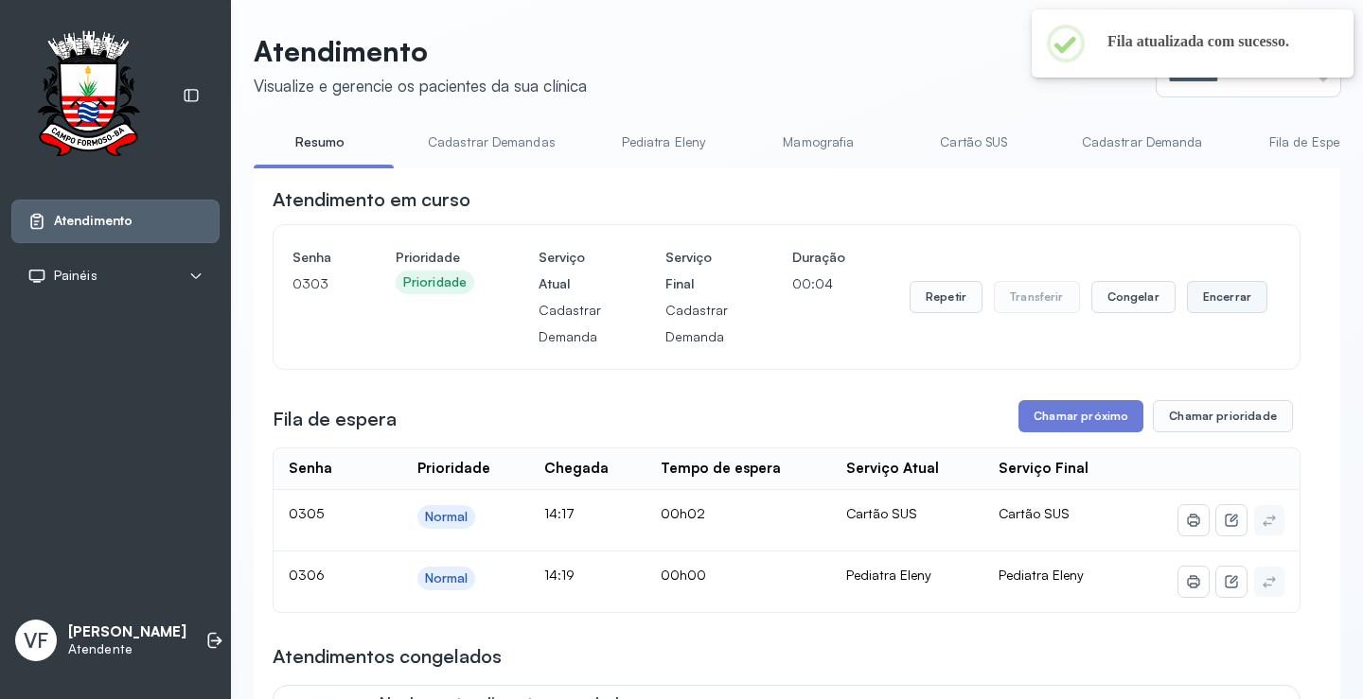
click at [1213, 291] on button "Encerrar" at bounding box center [1227, 297] width 80 height 32
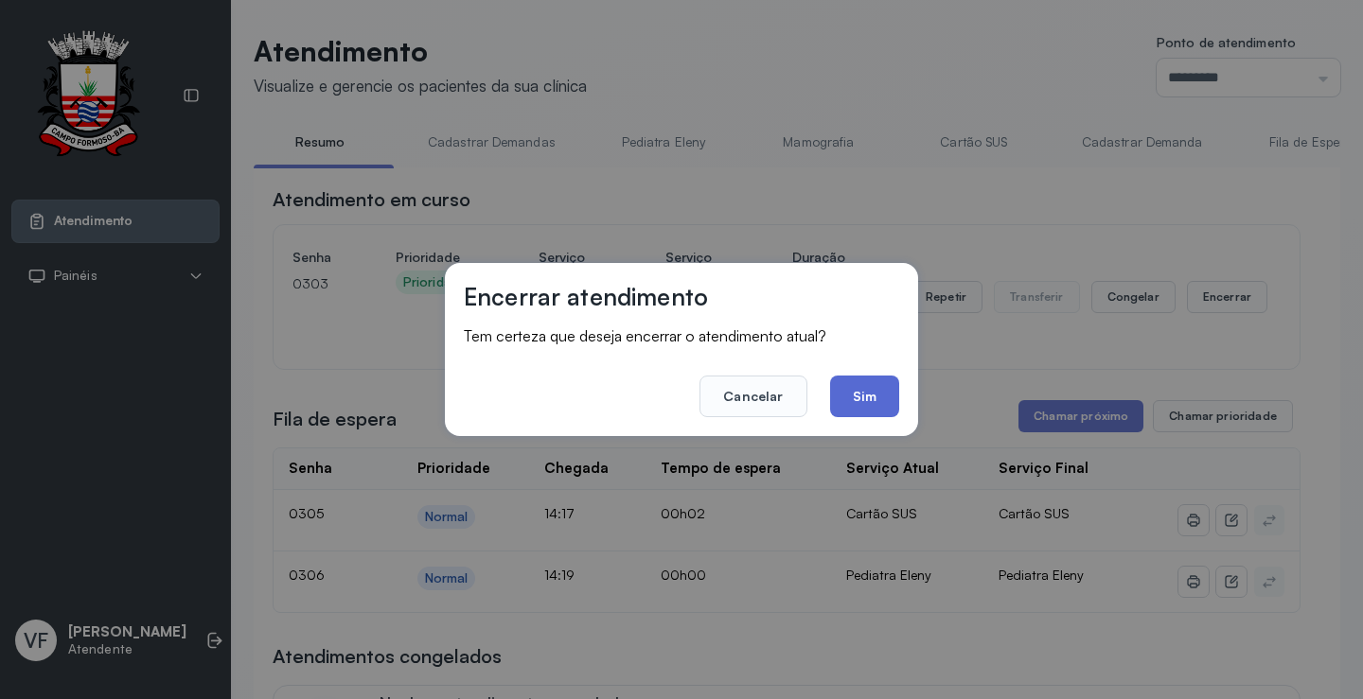
click at [860, 393] on button "Sim" at bounding box center [864, 397] width 69 height 42
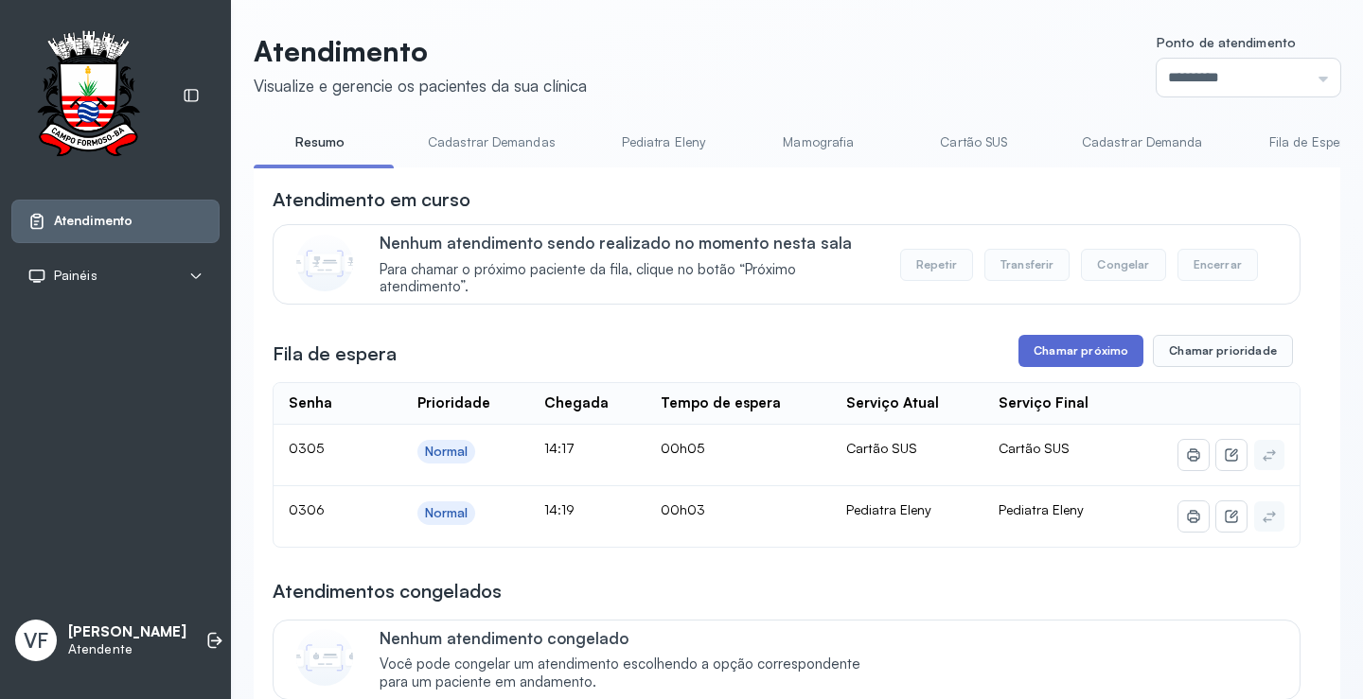
click at [1073, 351] on button "Chamar próximo" at bounding box center [1080, 351] width 125 height 32
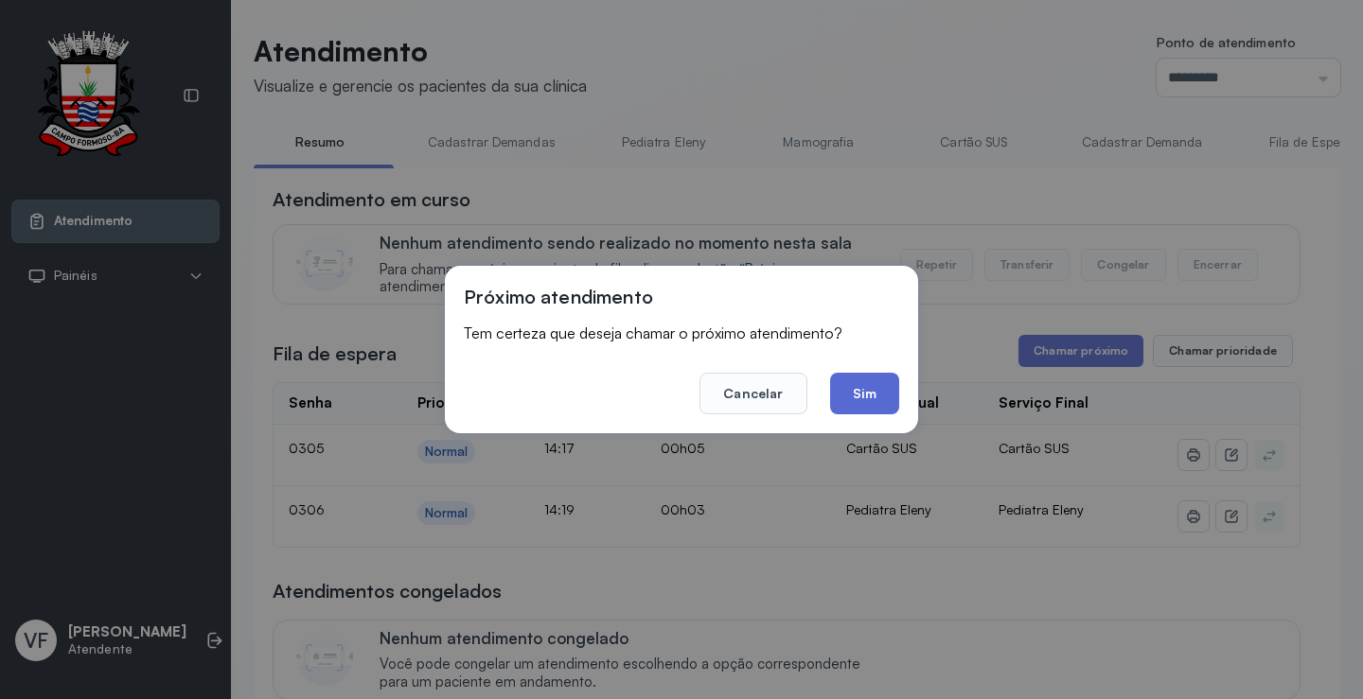
click at [873, 393] on button "Sim" at bounding box center [864, 394] width 69 height 42
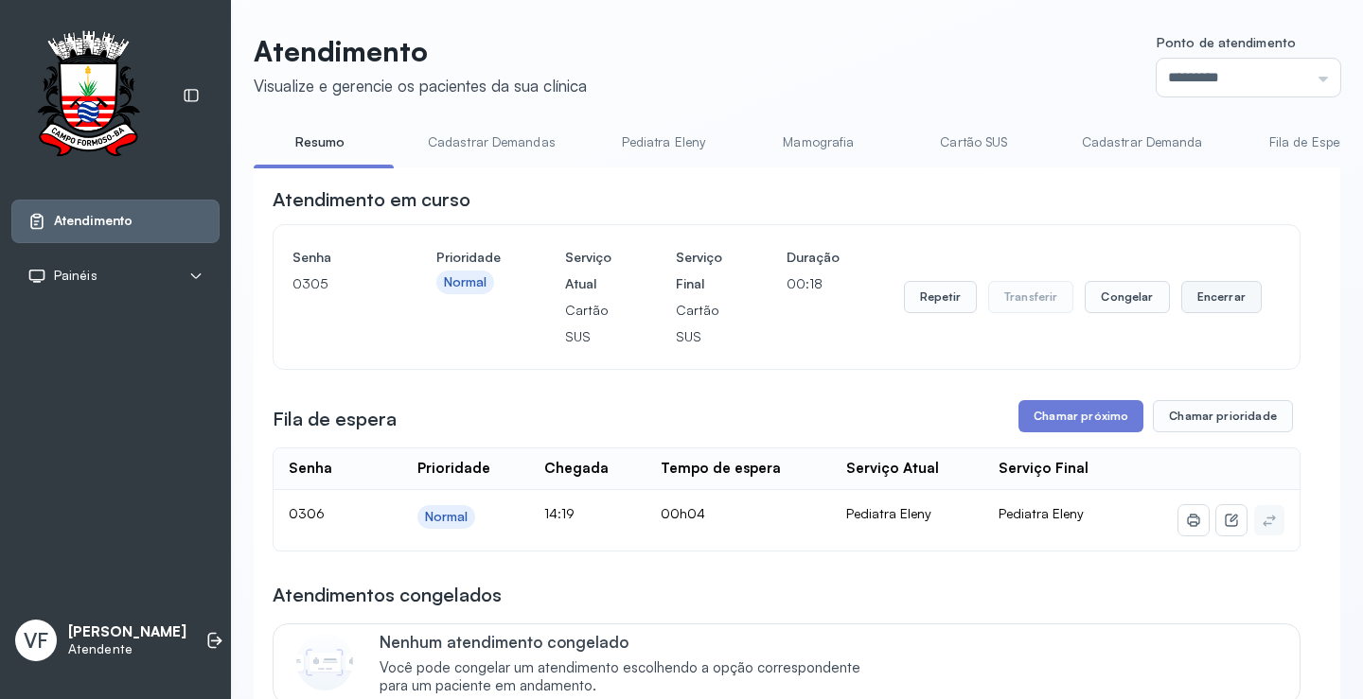
click at [1208, 296] on button "Encerrar" at bounding box center [1221, 297] width 80 height 32
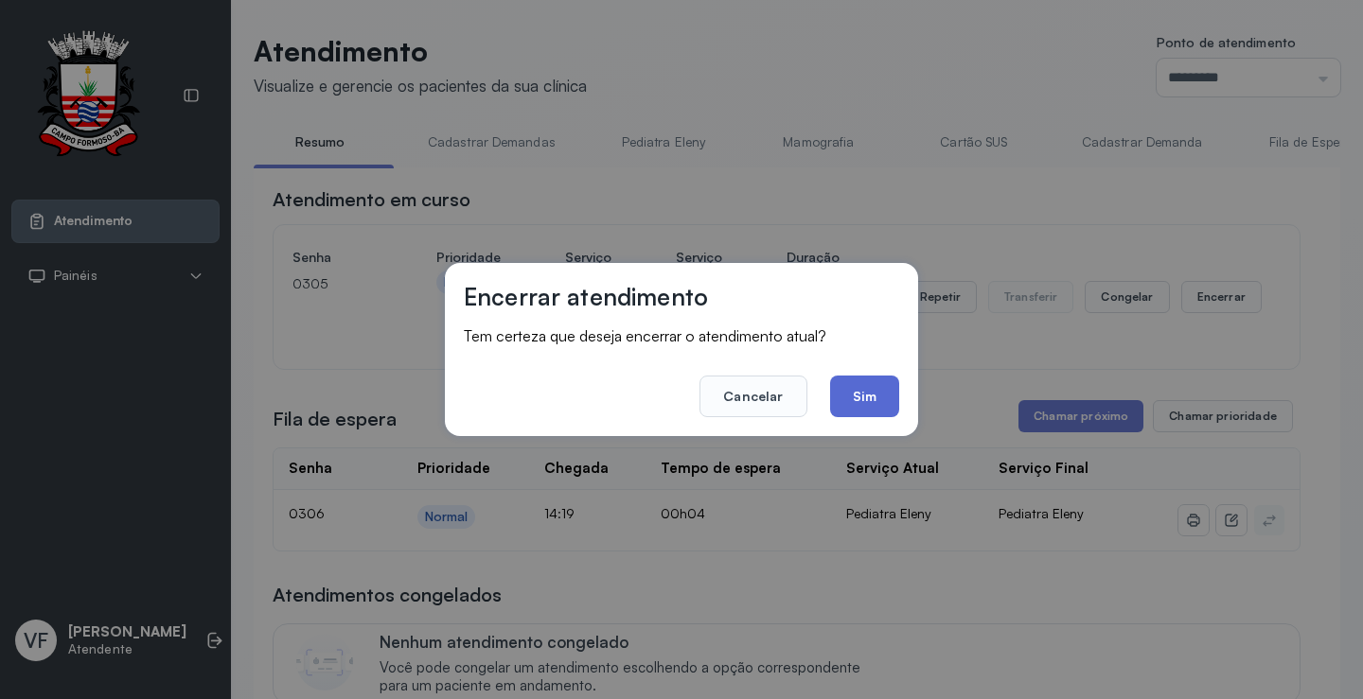
click at [870, 392] on button "Sim" at bounding box center [864, 397] width 69 height 42
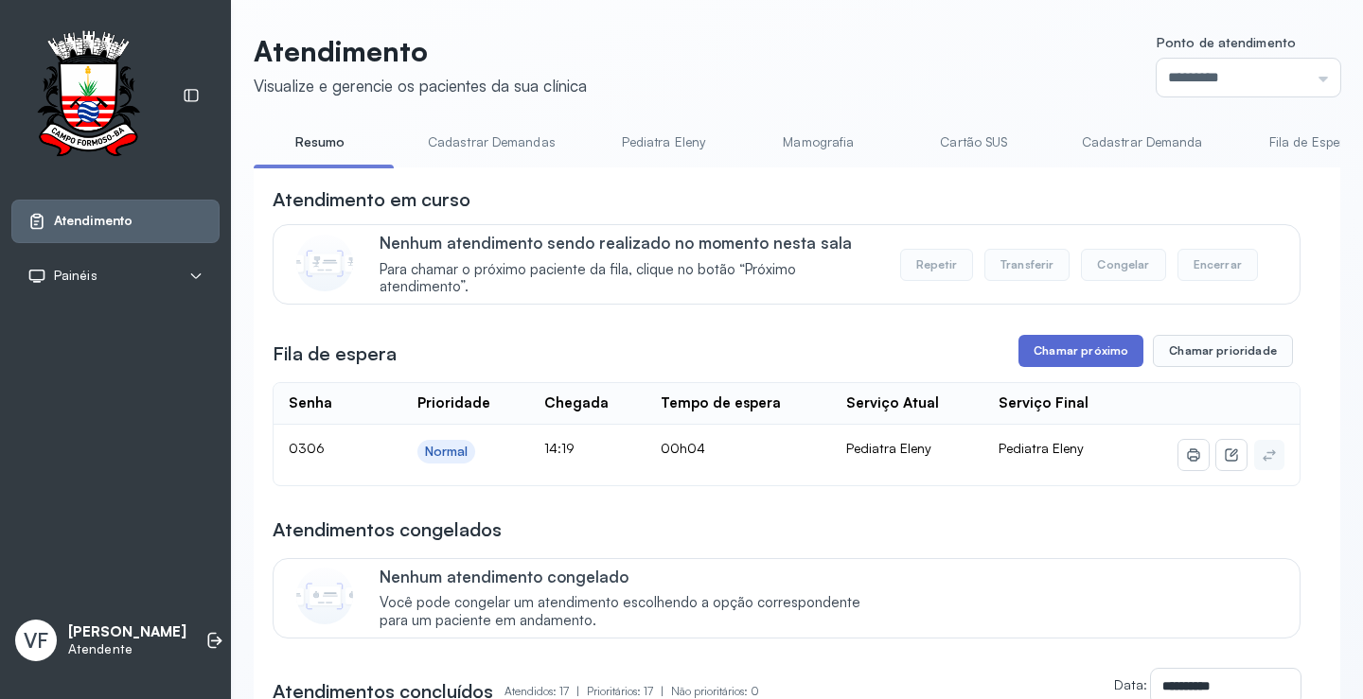
click at [1081, 346] on button "Chamar próximo" at bounding box center [1080, 351] width 125 height 32
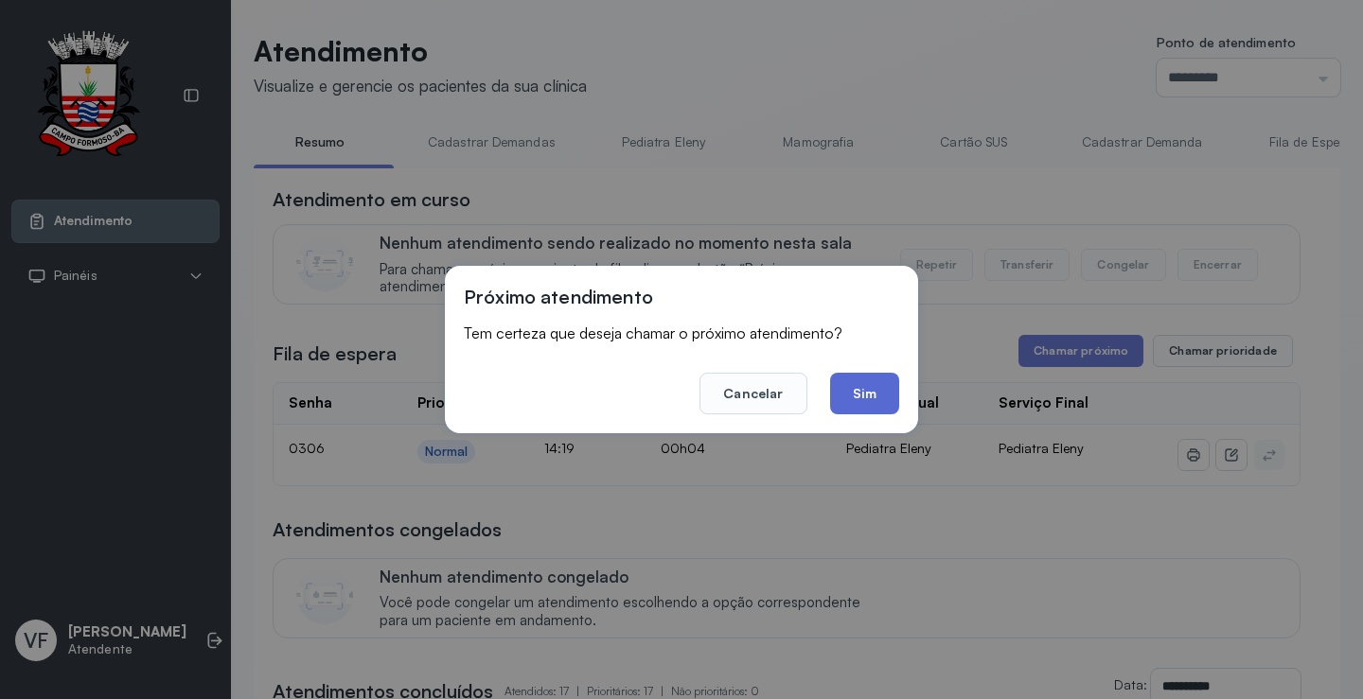
click at [865, 387] on button "Sim" at bounding box center [864, 394] width 69 height 42
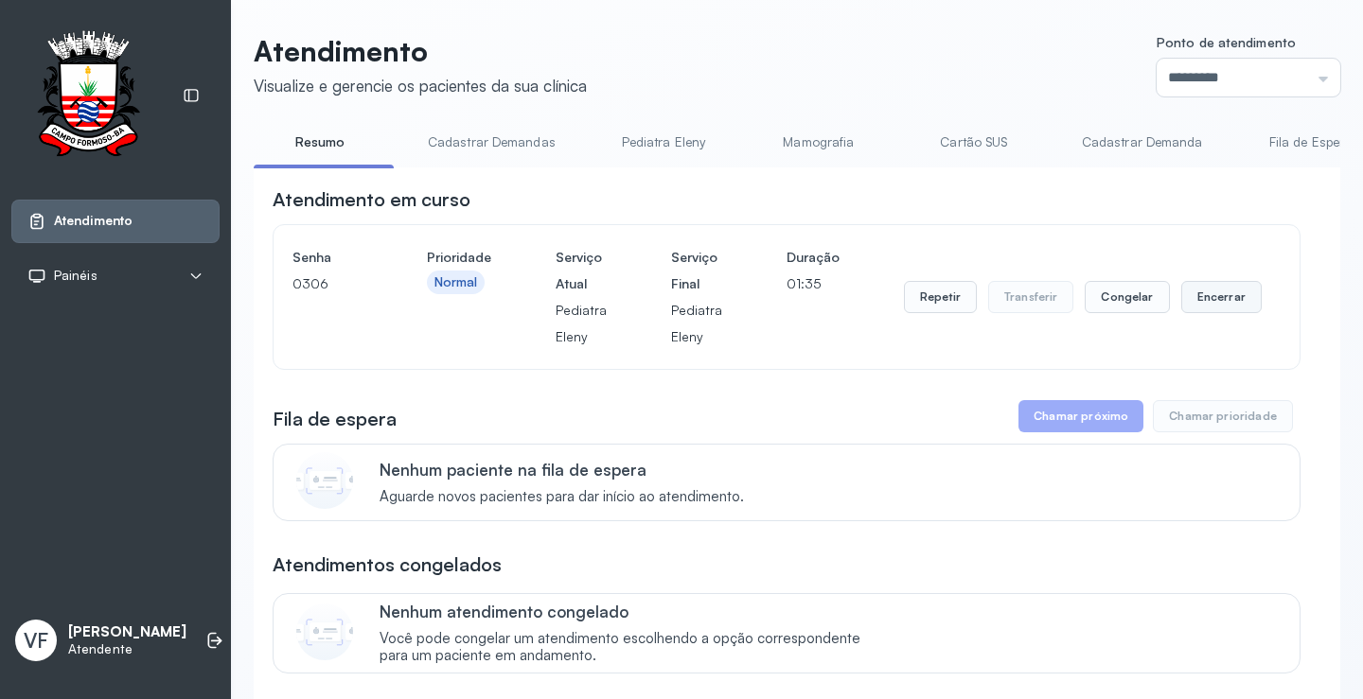
click at [1206, 297] on button "Encerrar" at bounding box center [1221, 297] width 80 height 32
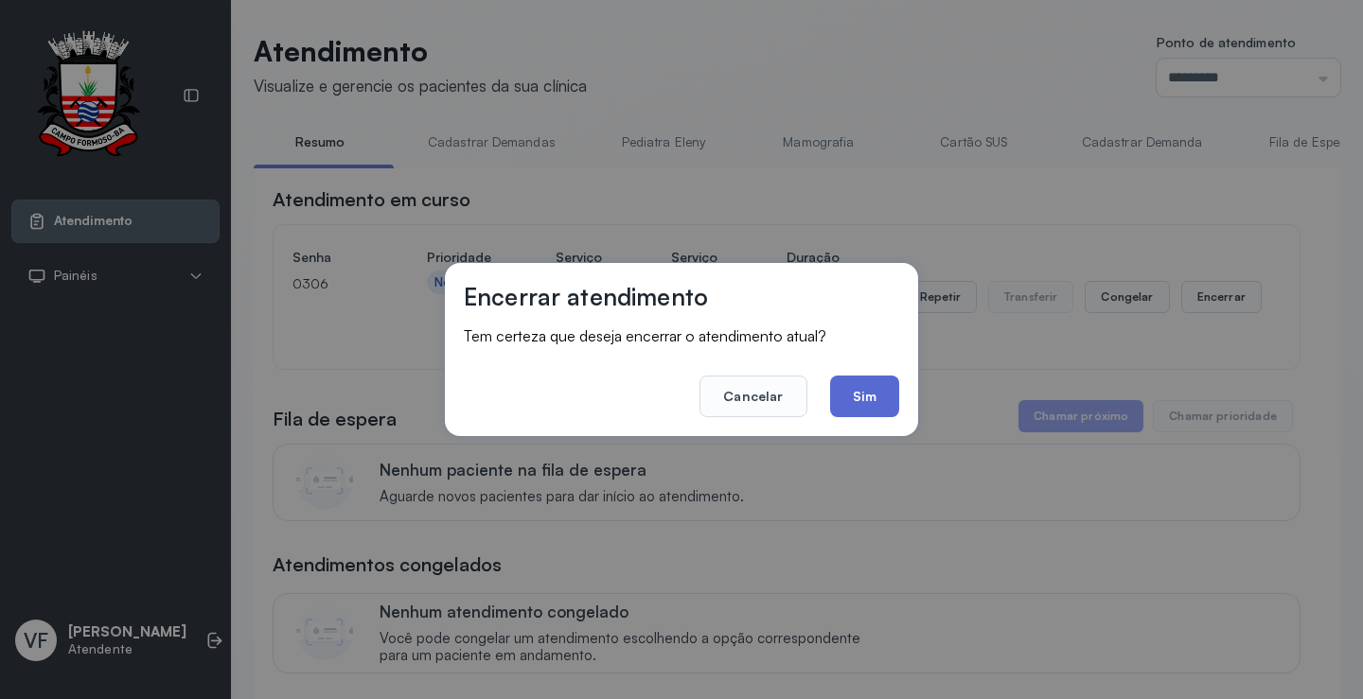
click at [869, 388] on button "Sim" at bounding box center [864, 397] width 69 height 42
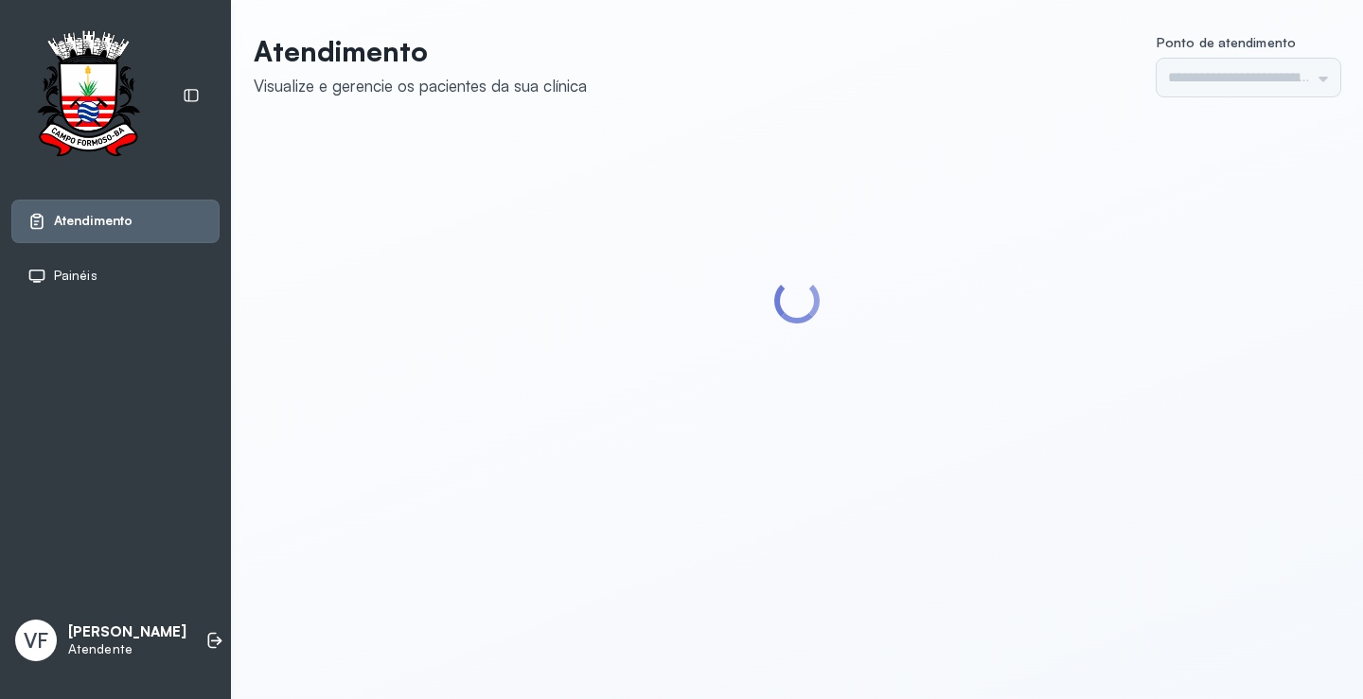
type input "*********"
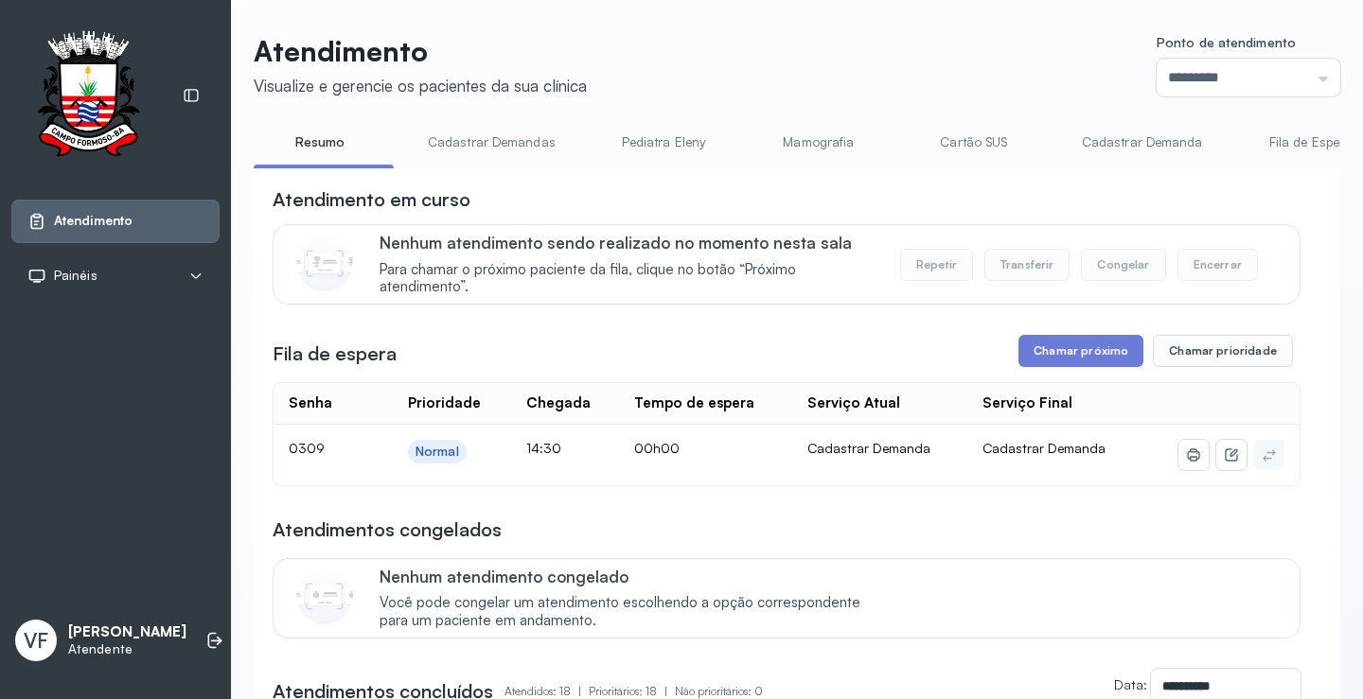
click at [1071, 354] on button "Chamar próximo" at bounding box center [1080, 351] width 125 height 32
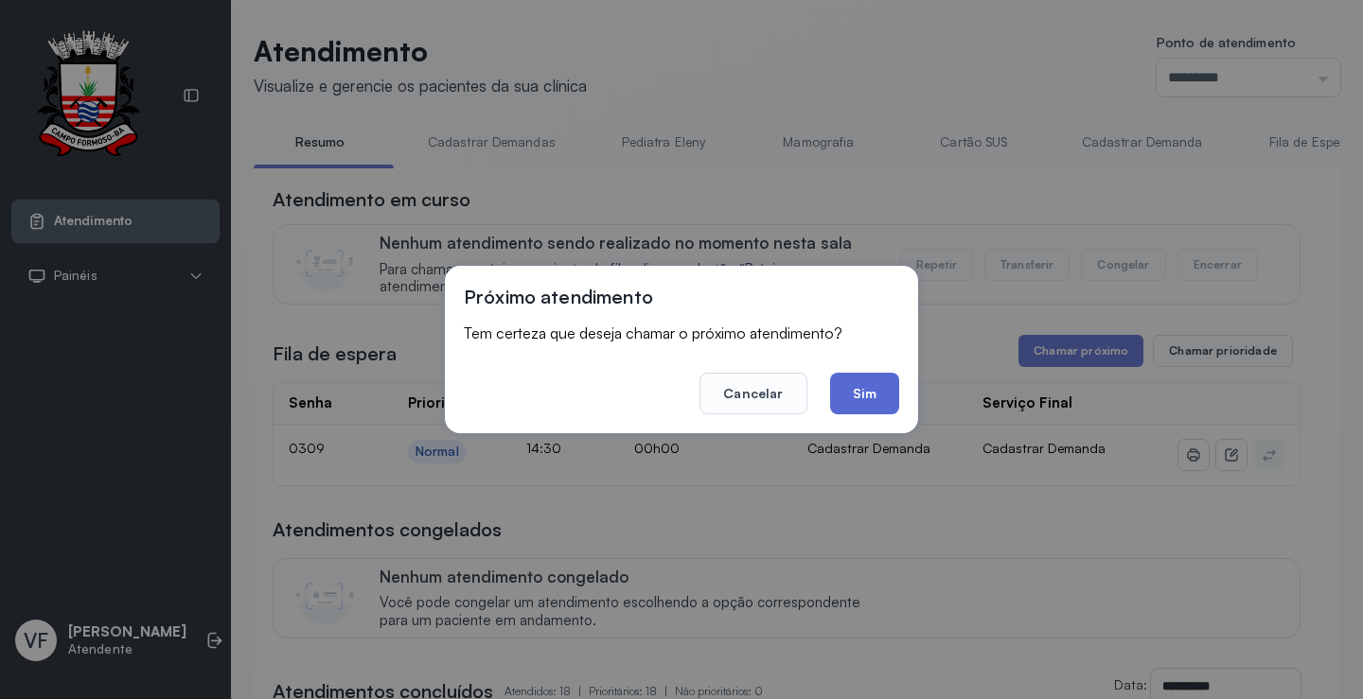
click at [873, 395] on button "Sim" at bounding box center [864, 394] width 69 height 42
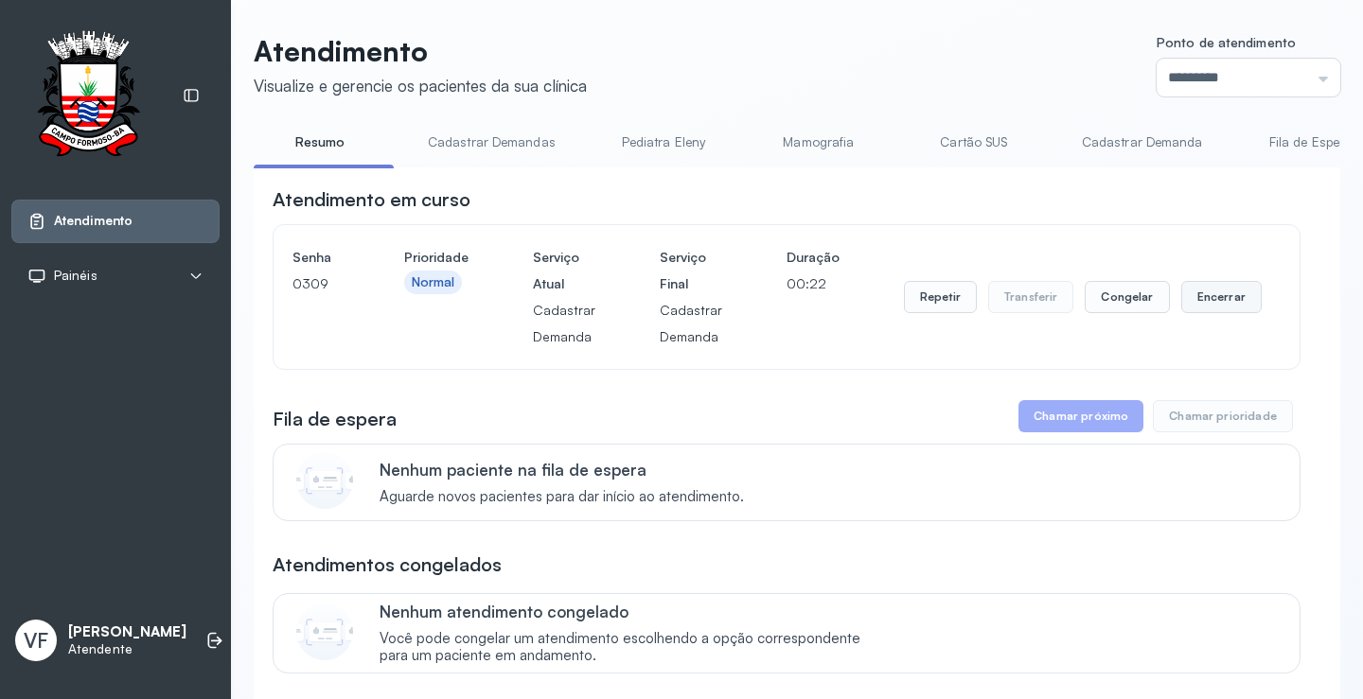
click at [1202, 294] on button "Encerrar" at bounding box center [1221, 297] width 80 height 32
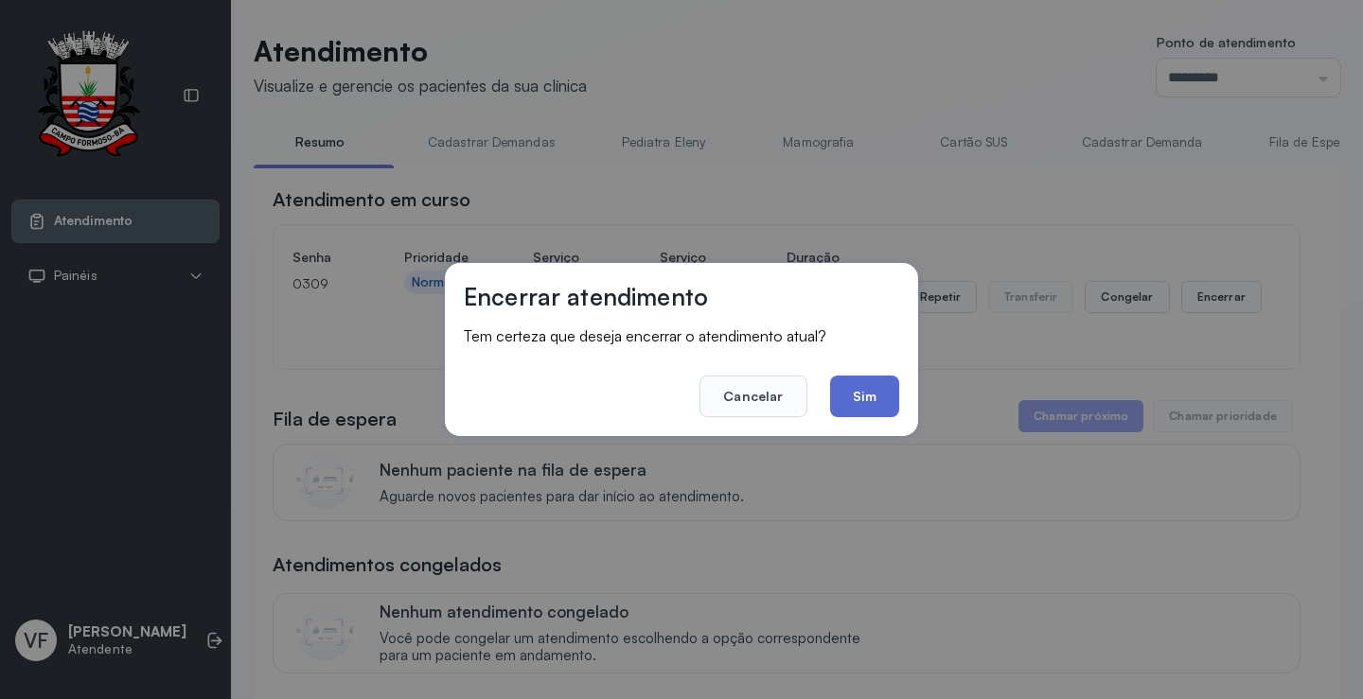
click at [889, 395] on button "Sim" at bounding box center [864, 397] width 69 height 42
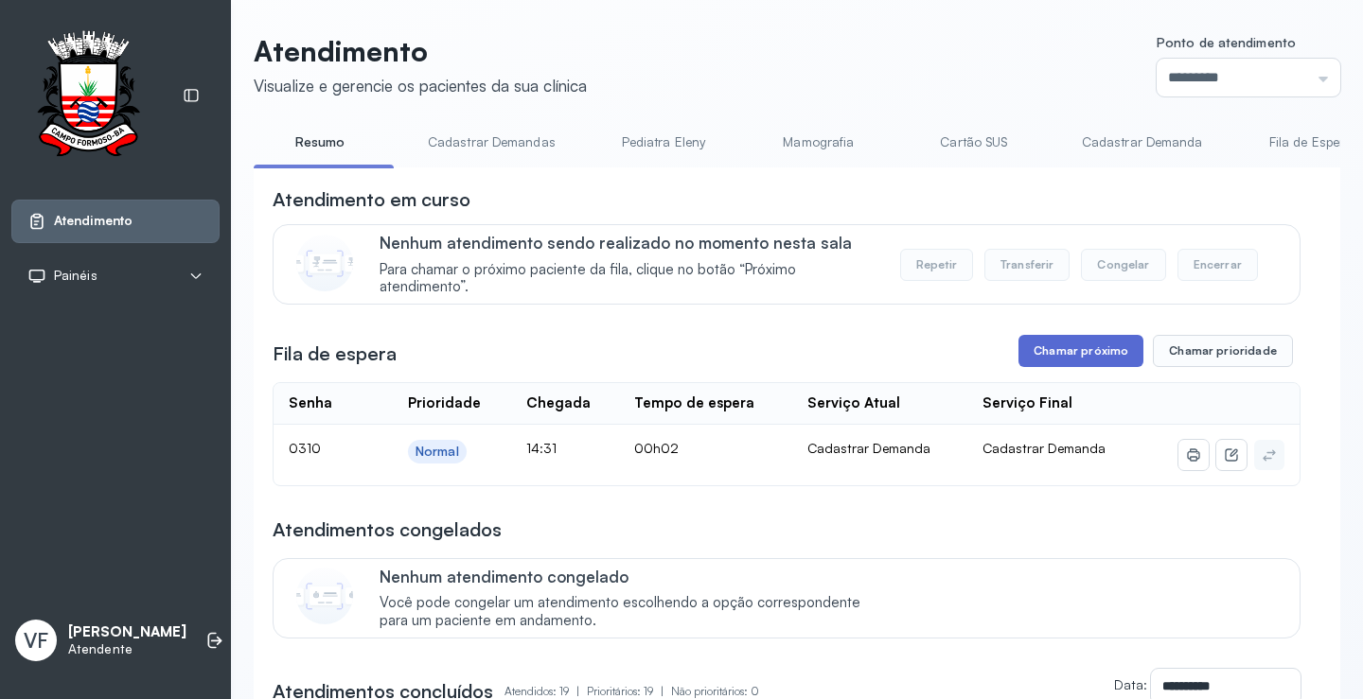
click at [1084, 353] on button "Chamar próximo" at bounding box center [1080, 351] width 125 height 32
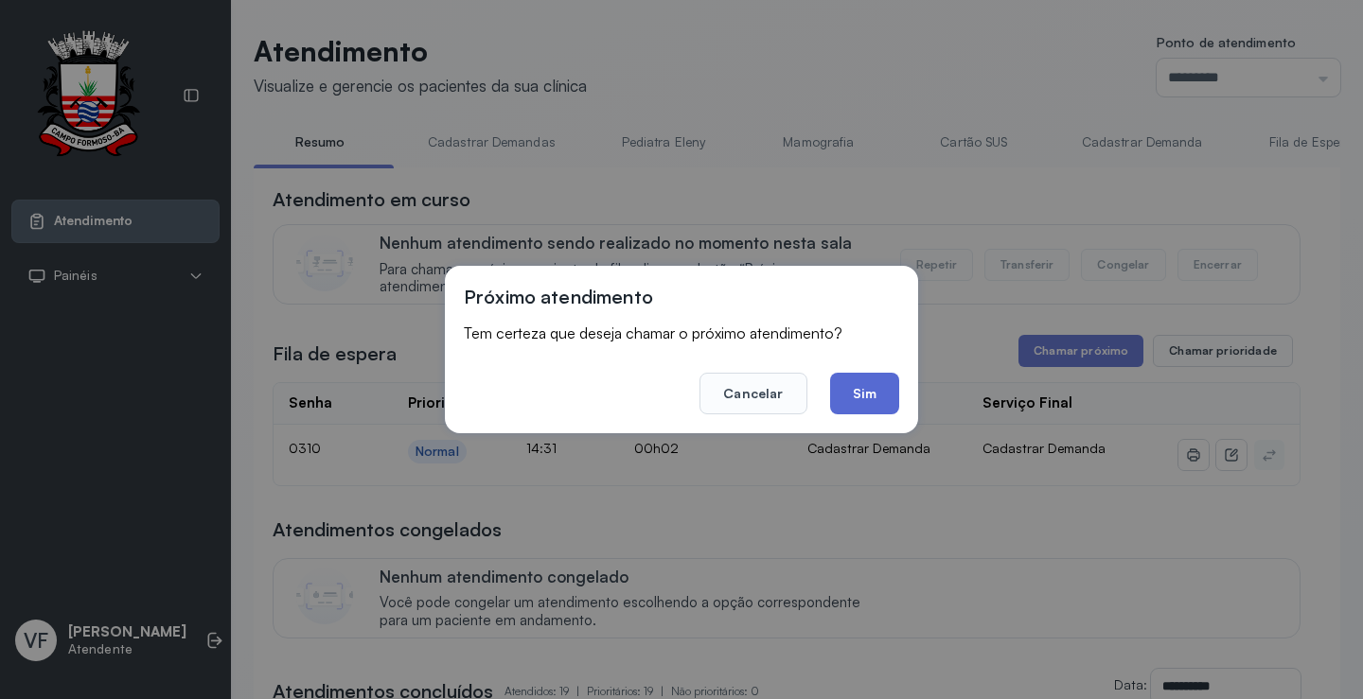
click at [877, 390] on button "Sim" at bounding box center [864, 394] width 69 height 42
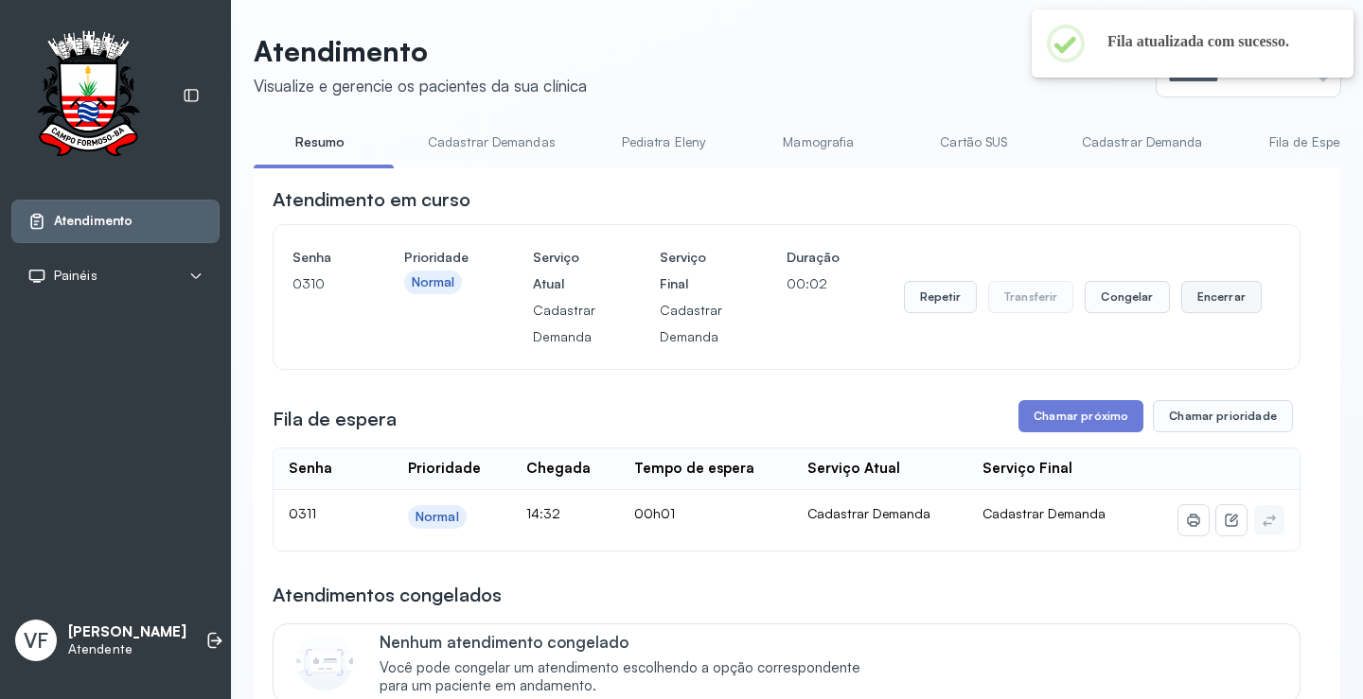
click at [1212, 294] on button "Encerrar" at bounding box center [1221, 297] width 80 height 32
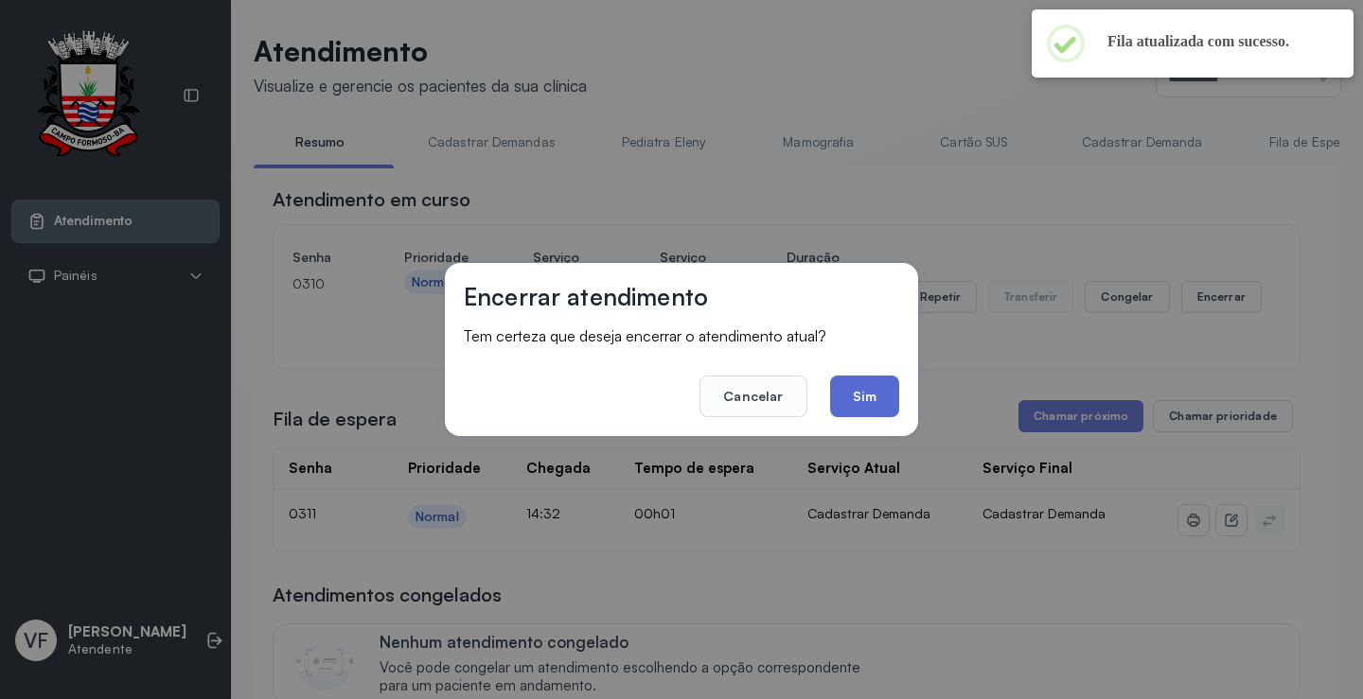
click at [871, 398] on button "Sim" at bounding box center [864, 397] width 69 height 42
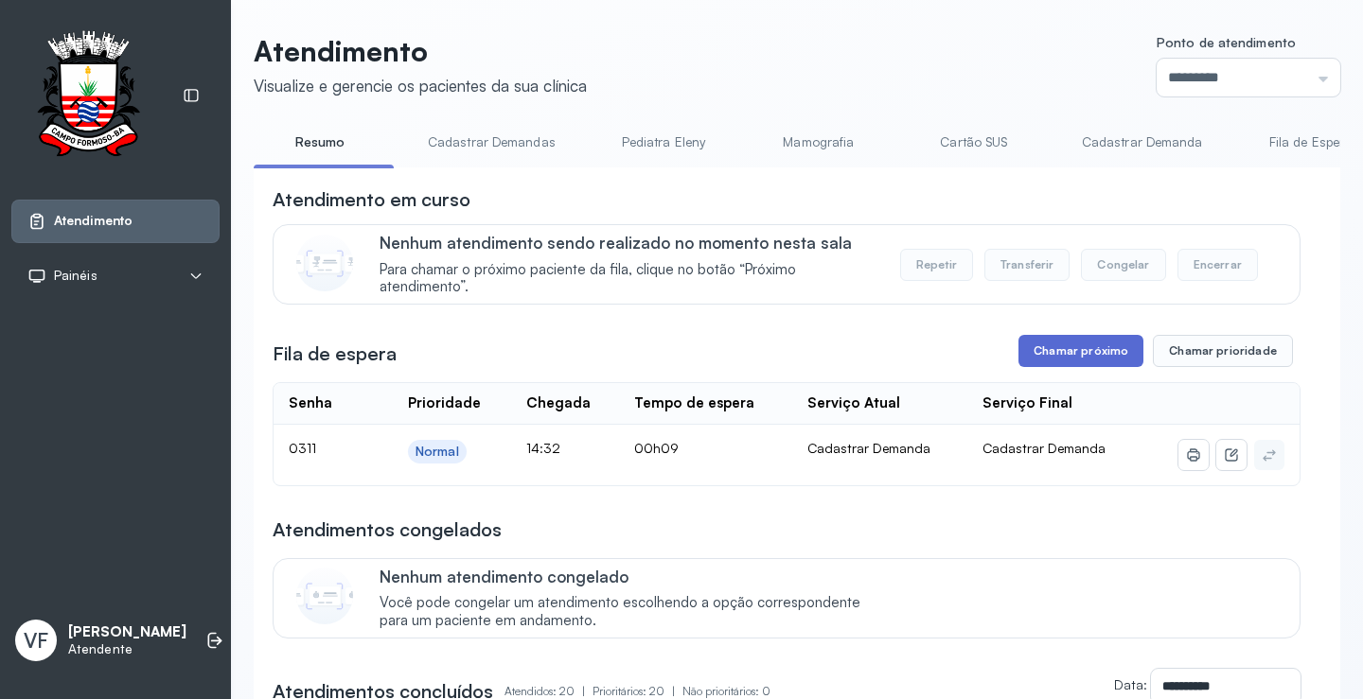
click at [1071, 353] on button "Chamar próximo" at bounding box center [1080, 351] width 125 height 32
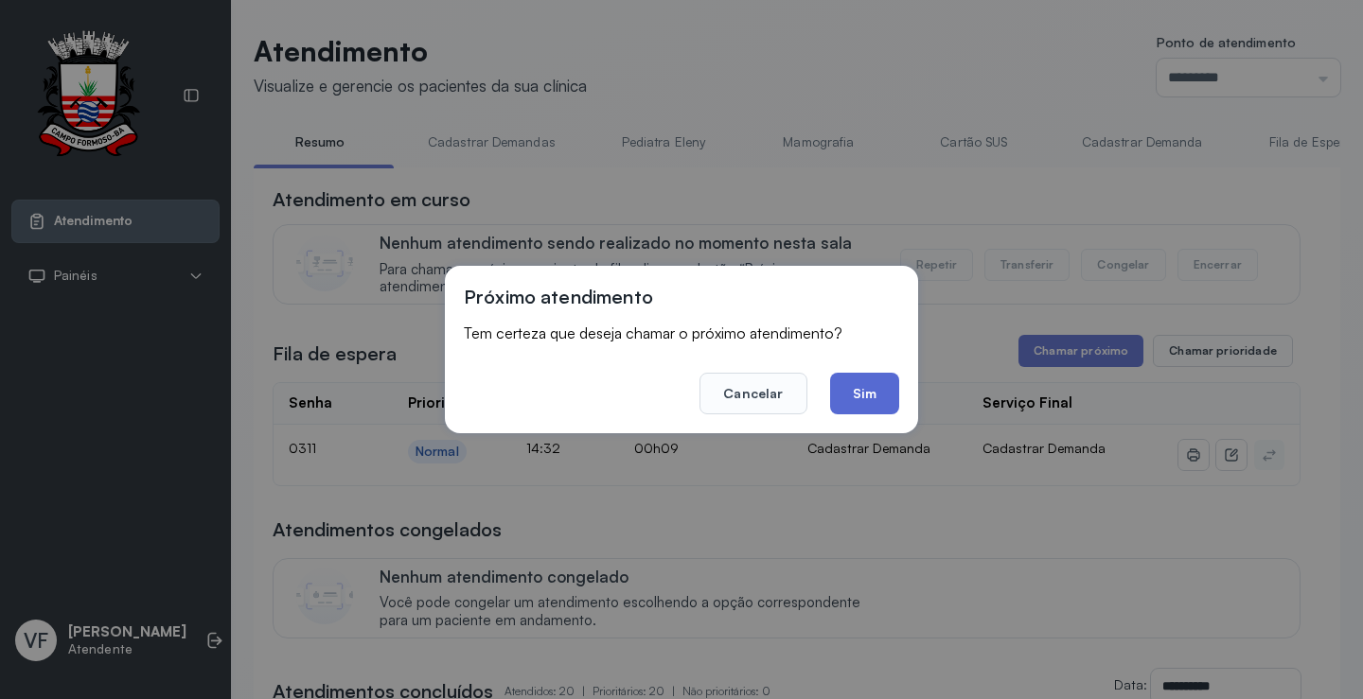
click at [886, 395] on button "Sim" at bounding box center [864, 394] width 69 height 42
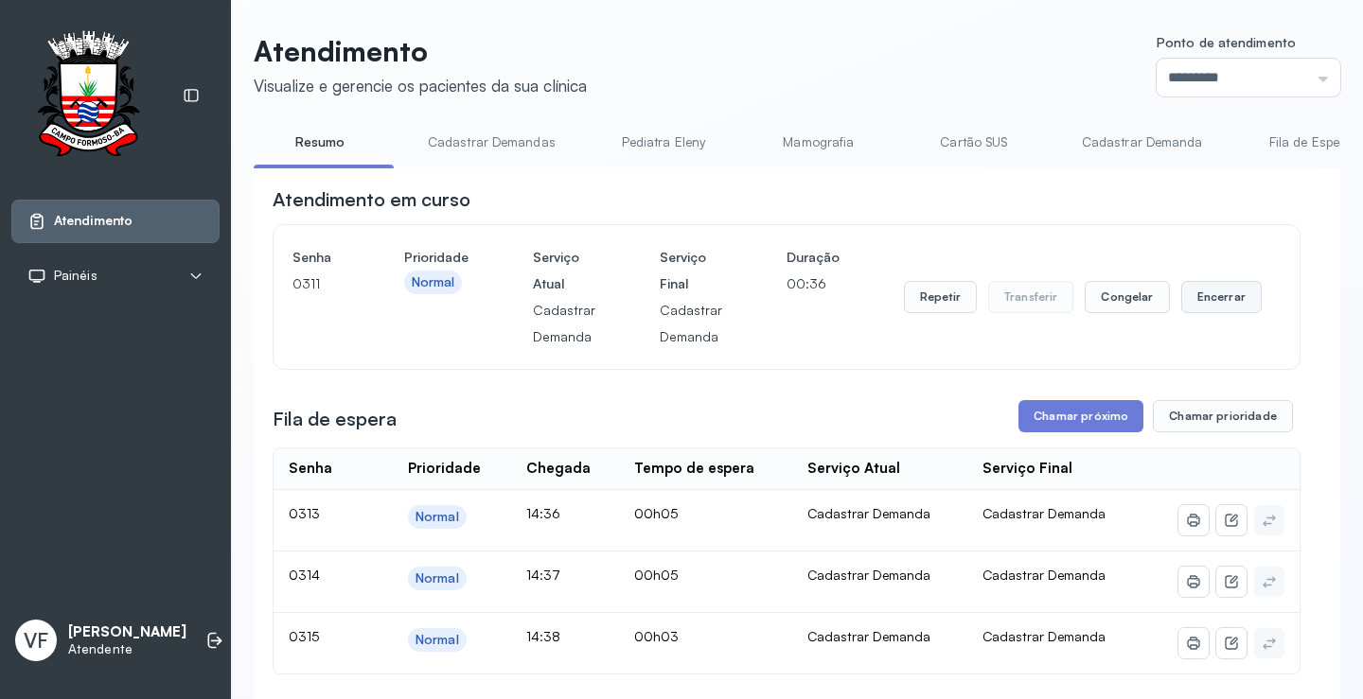
click at [1211, 293] on button "Encerrar" at bounding box center [1221, 297] width 80 height 32
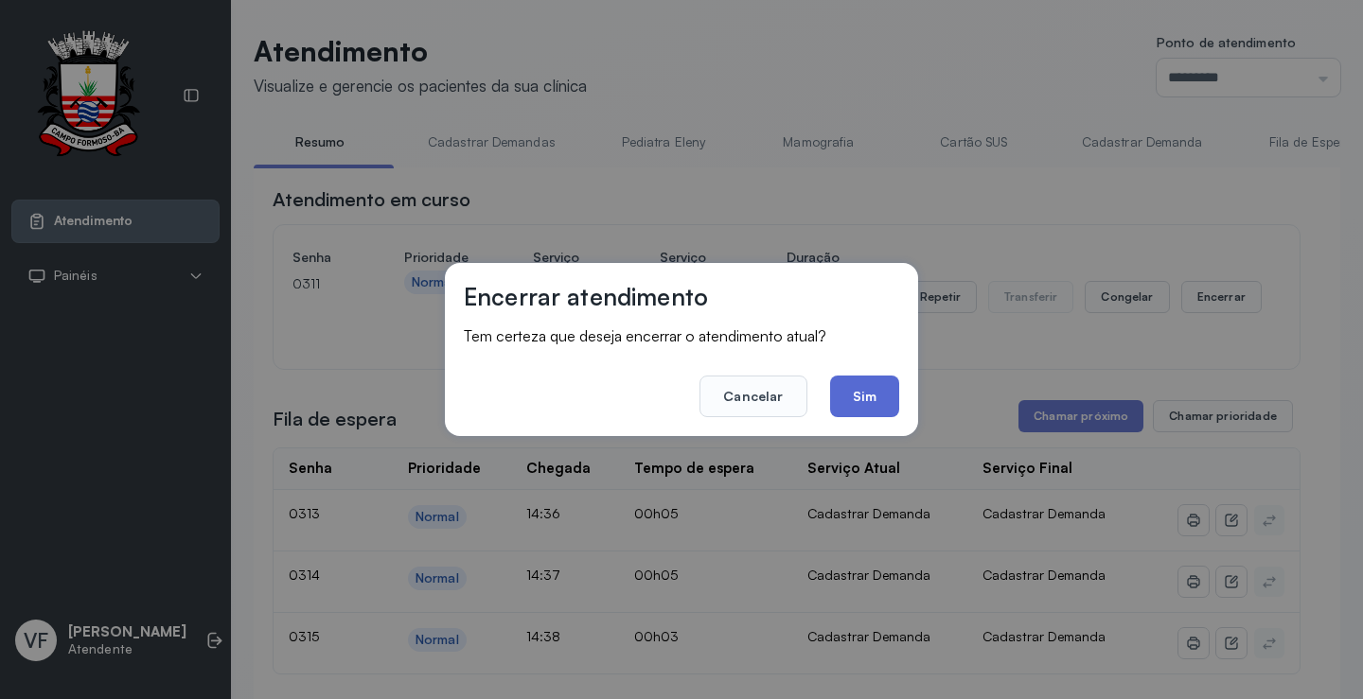
click at [866, 388] on button "Sim" at bounding box center [864, 397] width 69 height 42
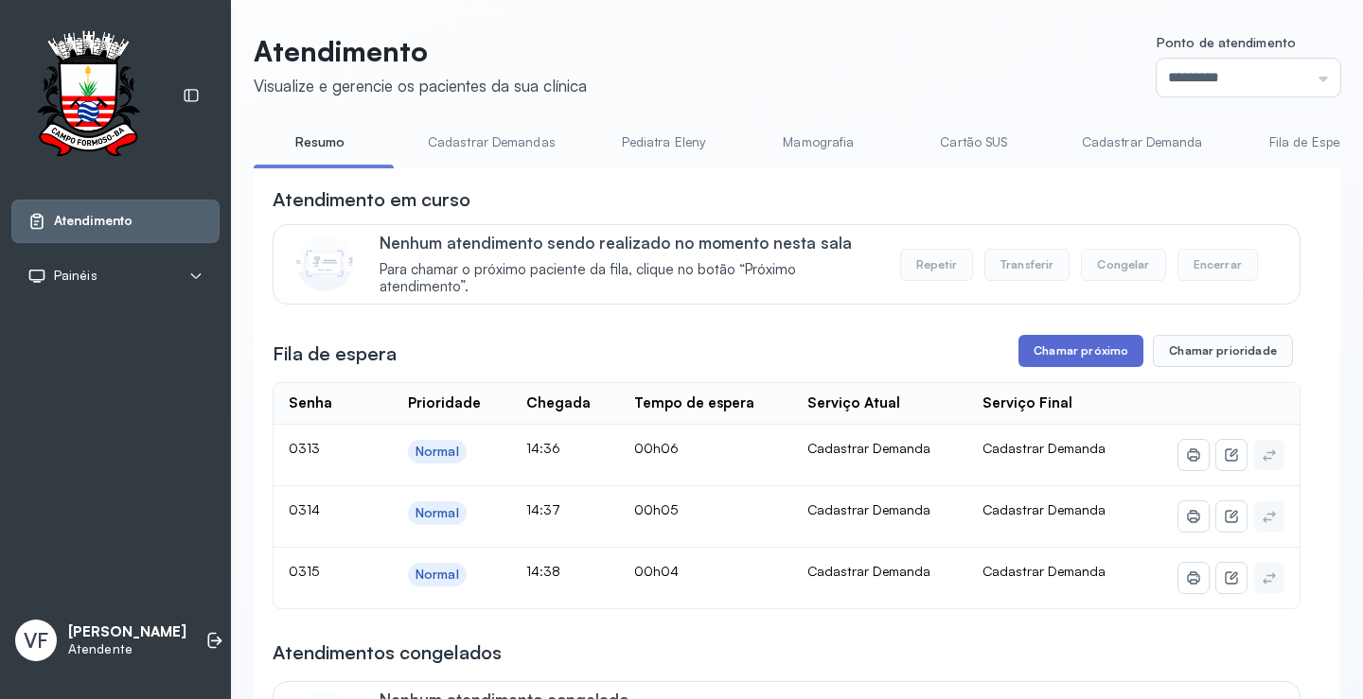
click at [1062, 345] on button "Chamar próximo" at bounding box center [1080, 351] width 125 height 32
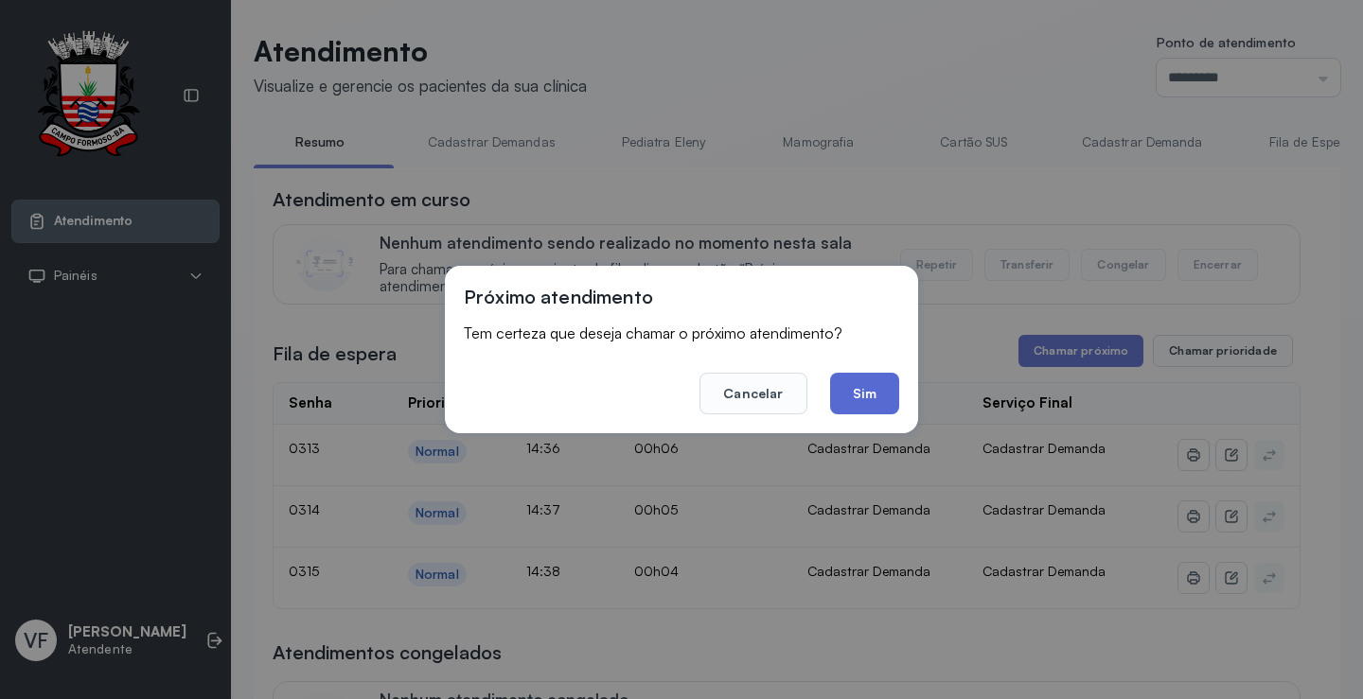
click at [862, 391] on button "Sim" at bounding box center [864, 394] width 69 height 42
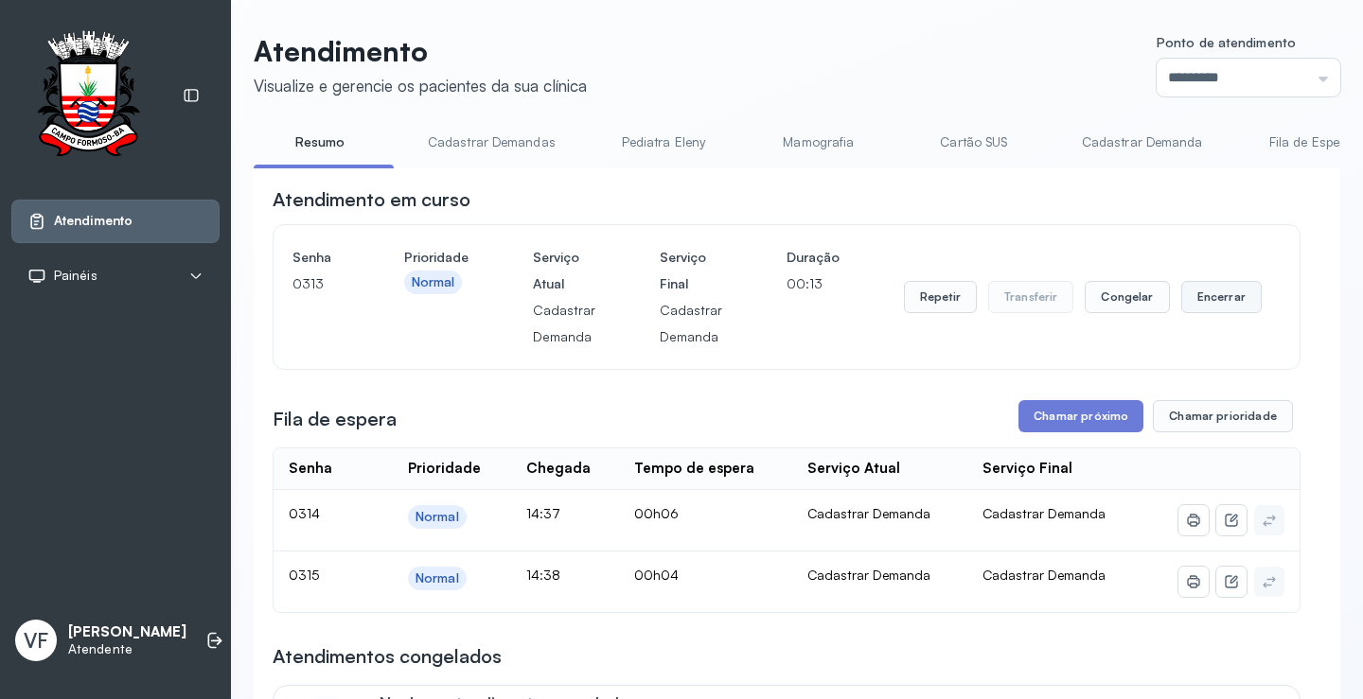
click at [1210, 297] on button "Encerrar" at bounding box center [1221, 297] width 80 height 32
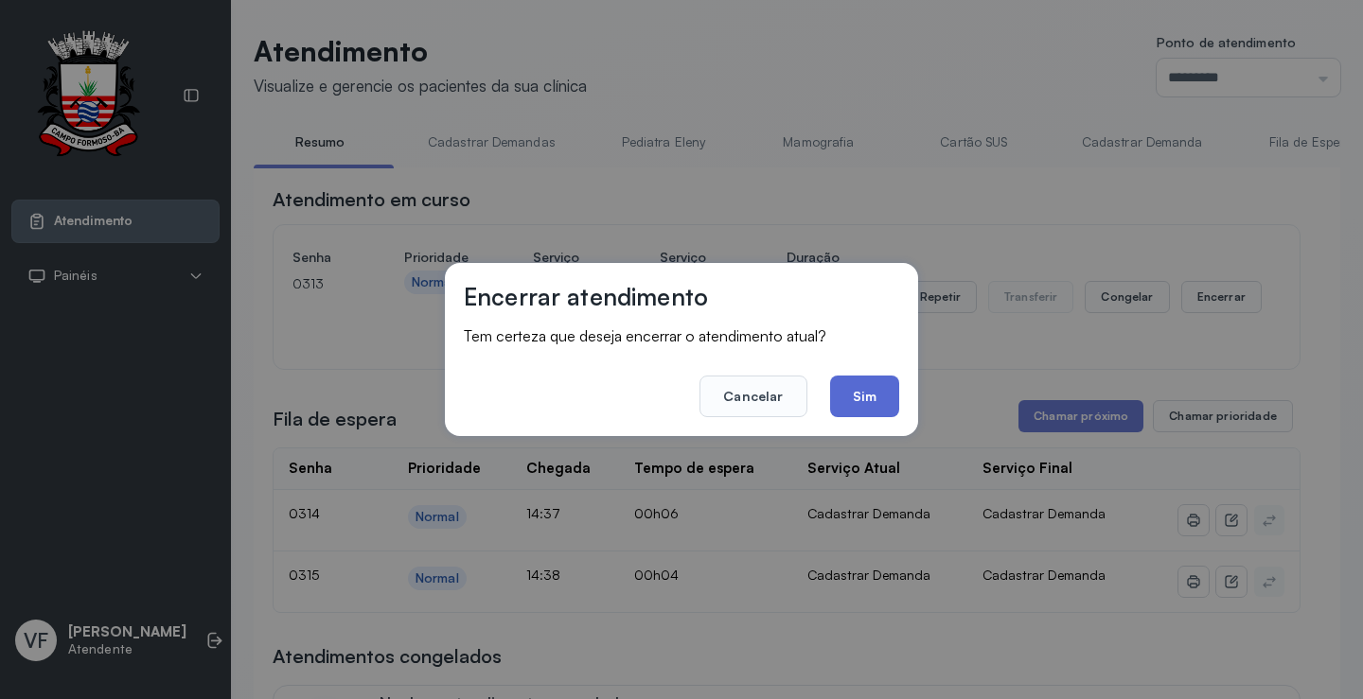
click at [845, 393] on button "Sim" at bounding box center [864, 397] width 69 height 42
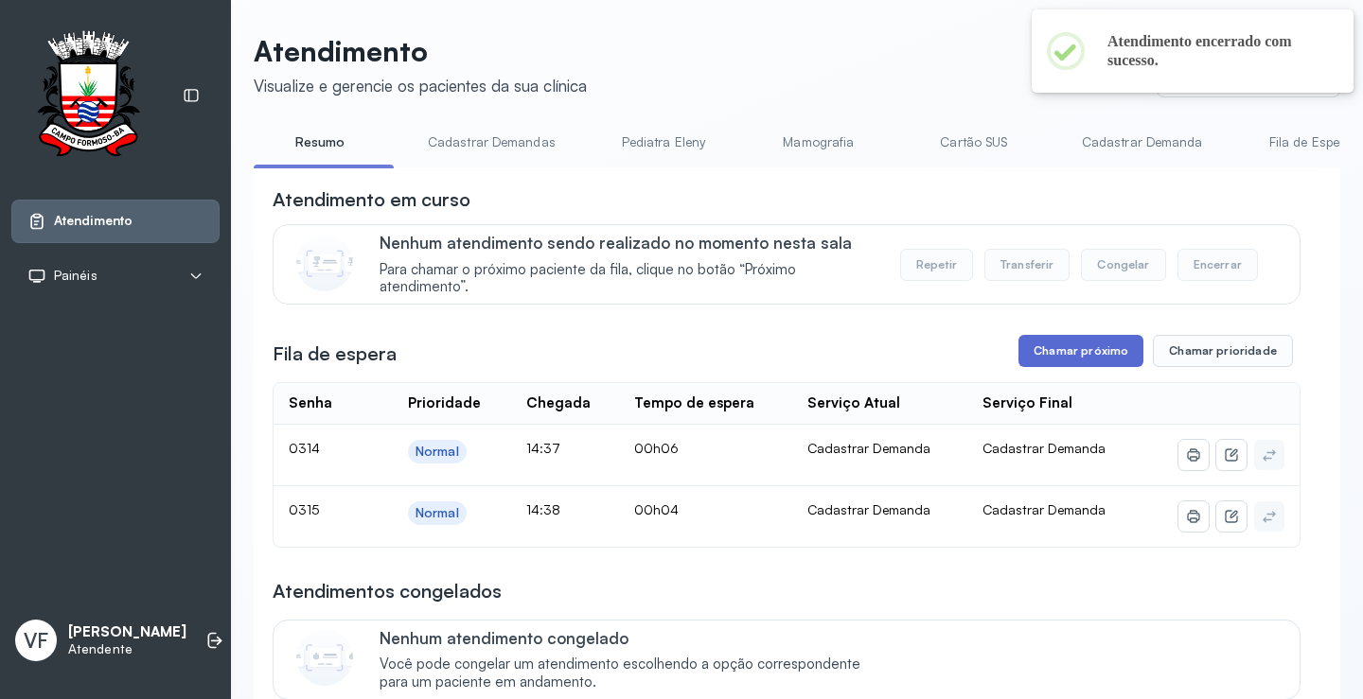
click at [1065, 348] on button "Chamar próximo" at bounding box center [1080, 351] width 125 height 32
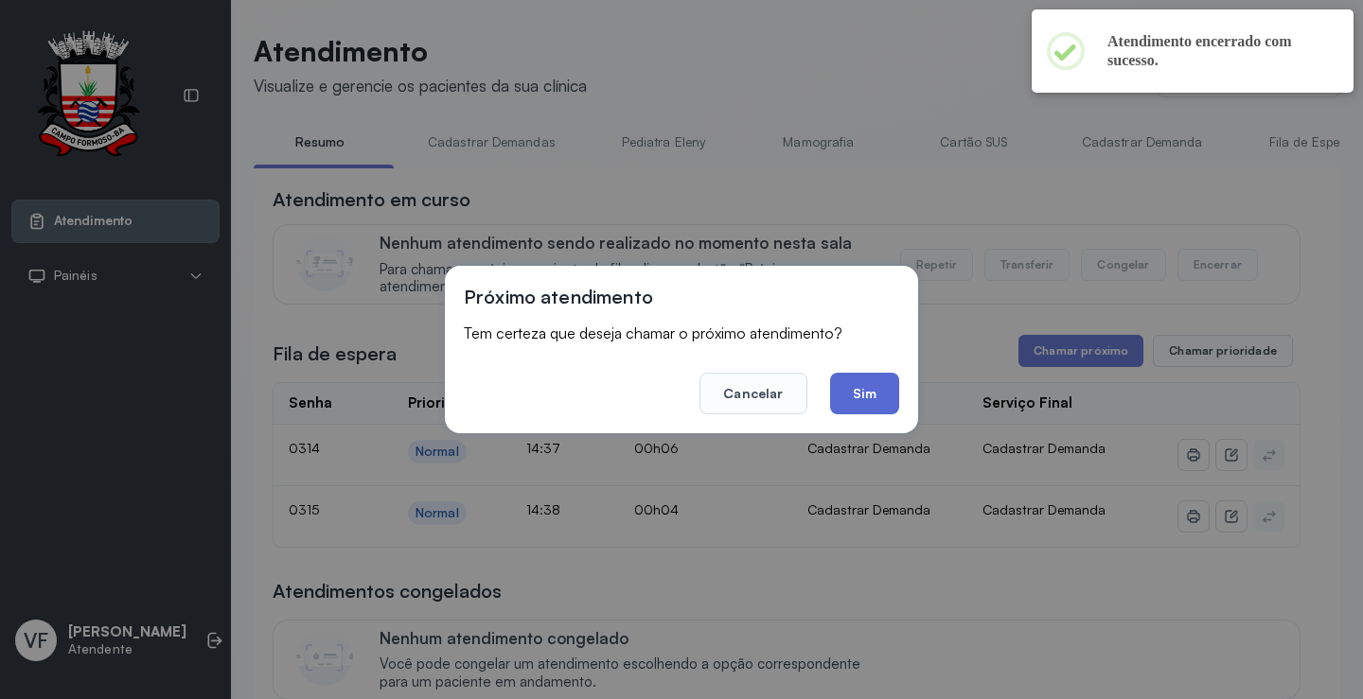
click at [867, 390] on button "Sim" at bounding box center [864, 394] width 69 height 42
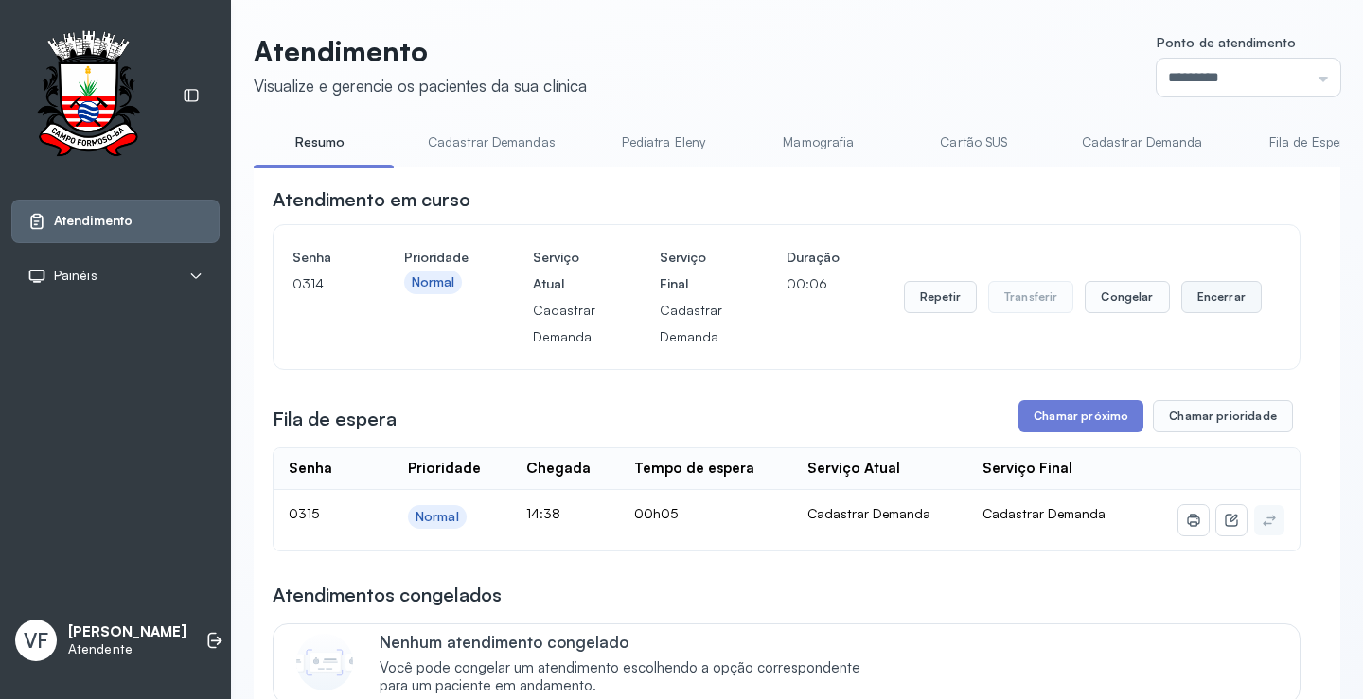
click at [1212, 293] on button "Encerrar" at bounding box center [1221, 297] width 80 height 32
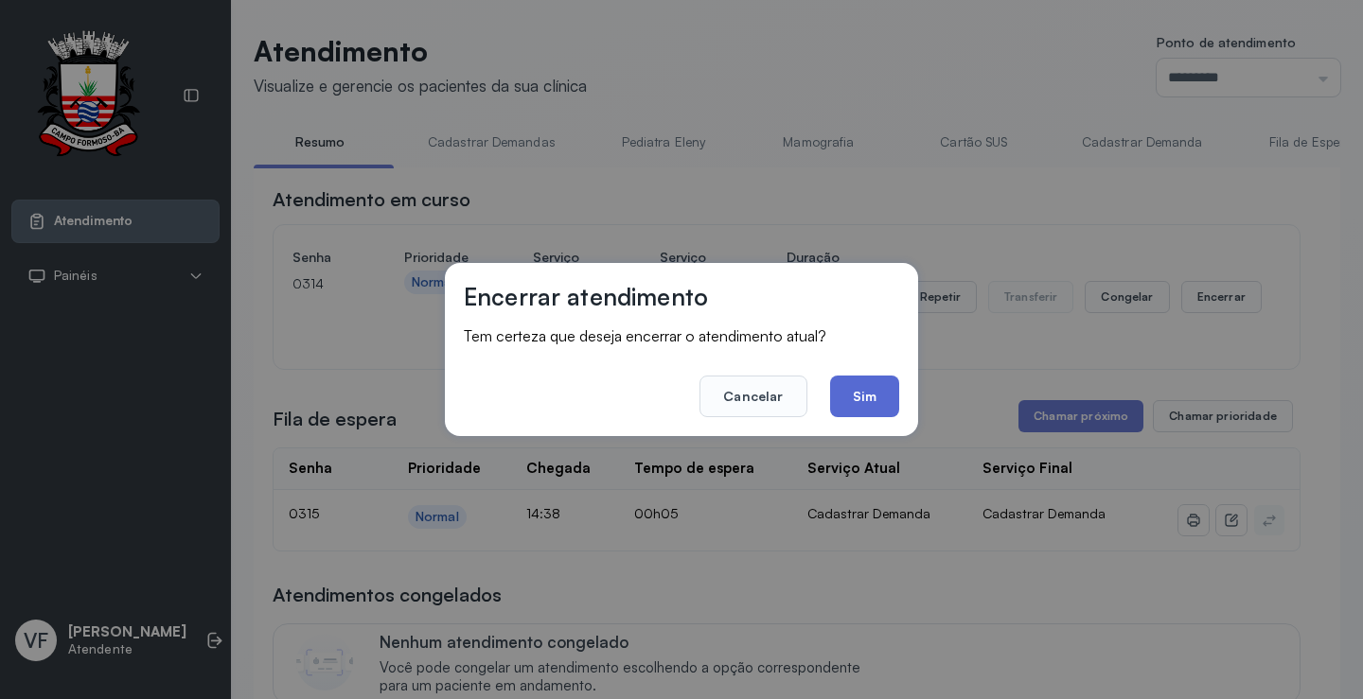
click at [860, 399] on button "Sim" at bounding box center [864, 397] width 69 height 42
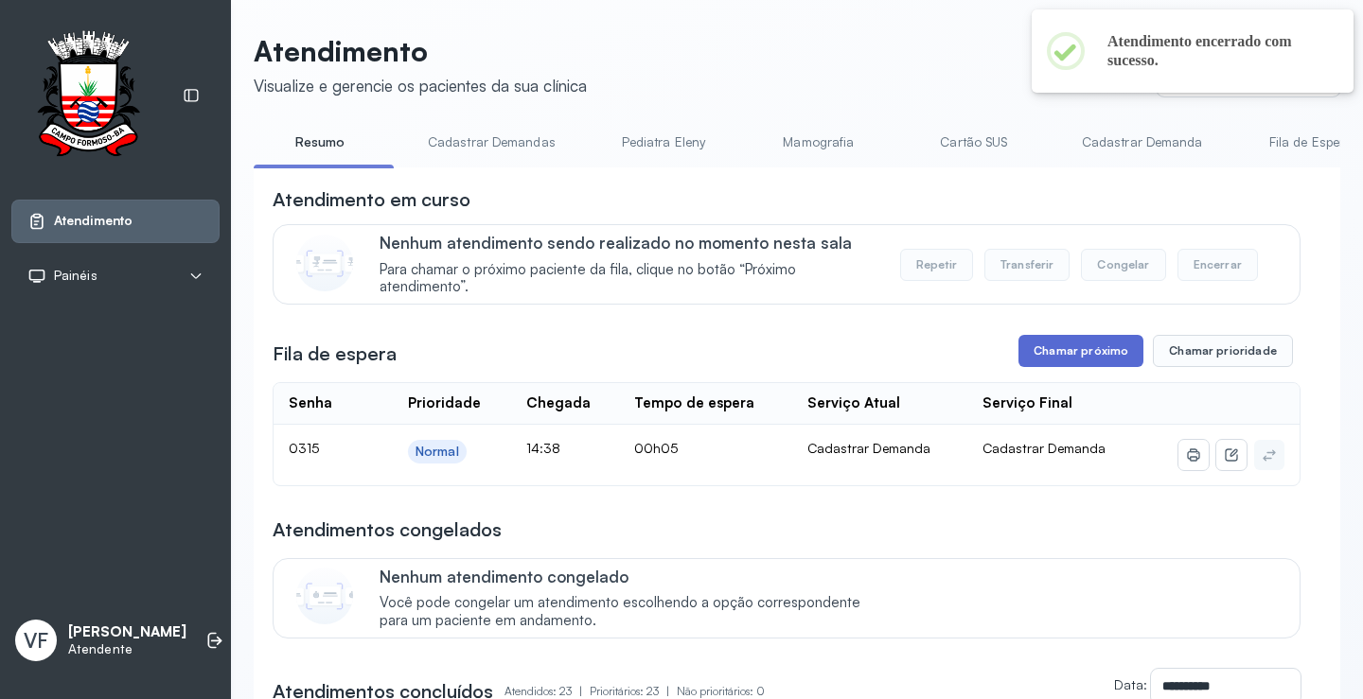
click at [1064, 353] on button "Chamar próximo" at bounding box center [1080, 351] width 125 height 32
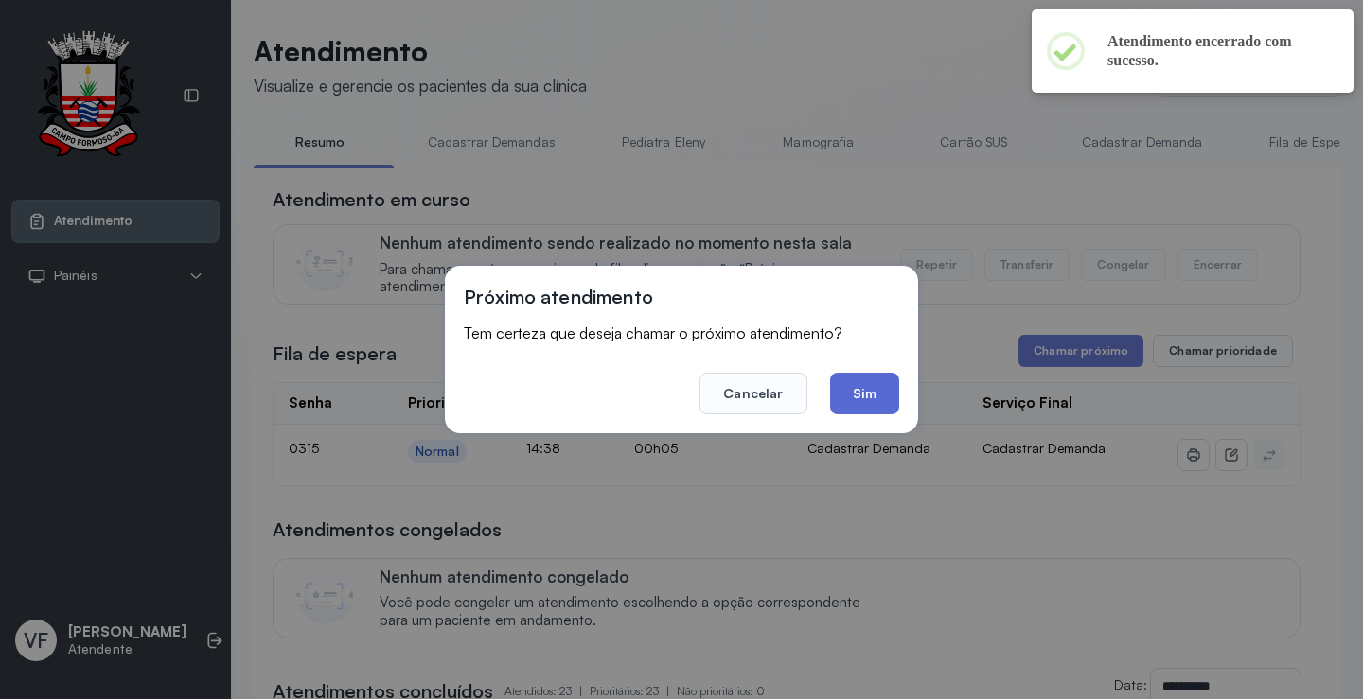
click at [864, 390] on button "Sim" at bounding box center [864, 394] width 69 height 42
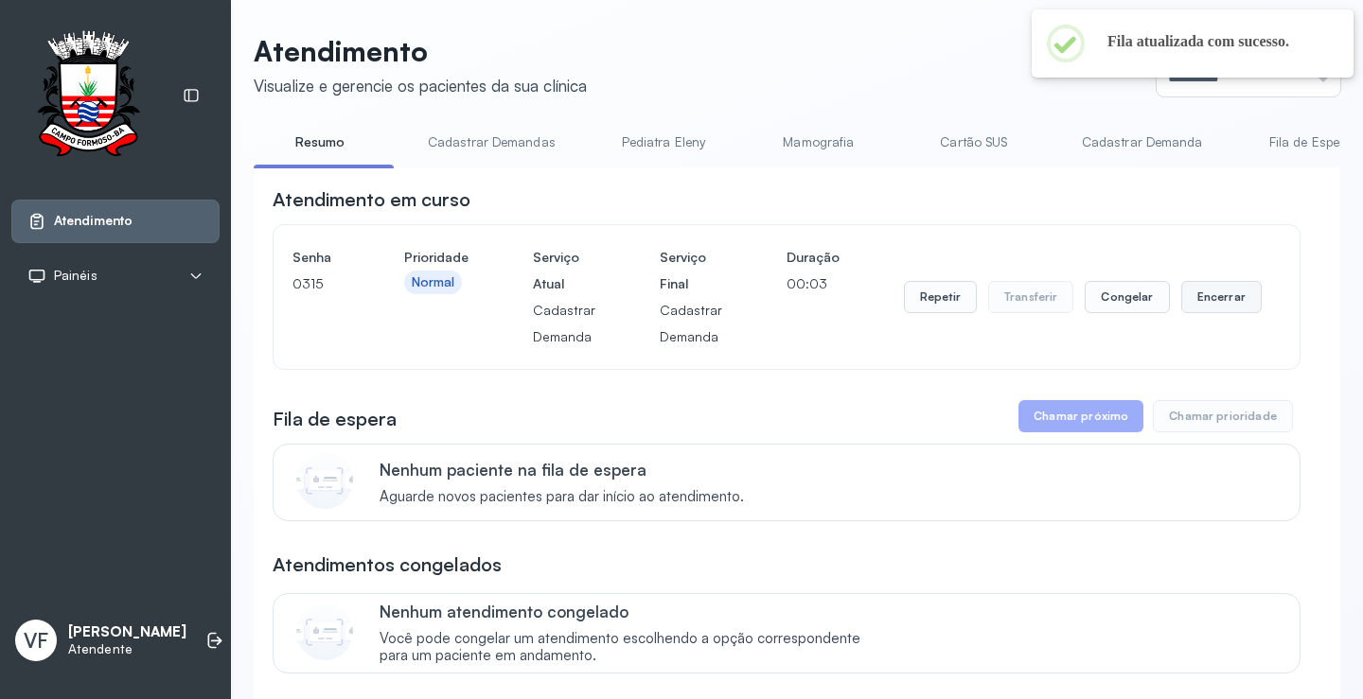
click at [1224, 292] on button "Encerrar" at bounding box center [1221, 297] width 80 height 32
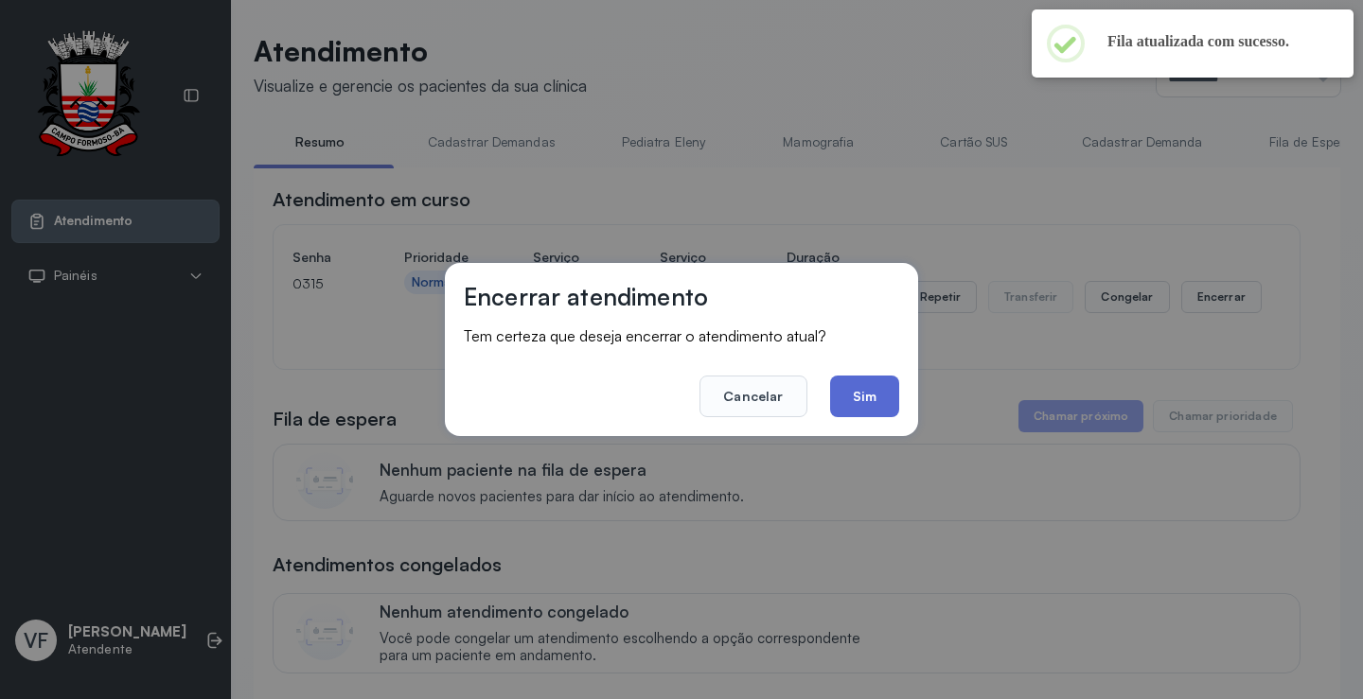
click at [876, 394] on button "Sim" at bounding box center [864, 397] width 69 height 42
